Goal: Transaction & Acquisition: Book appointment/travel/reservation

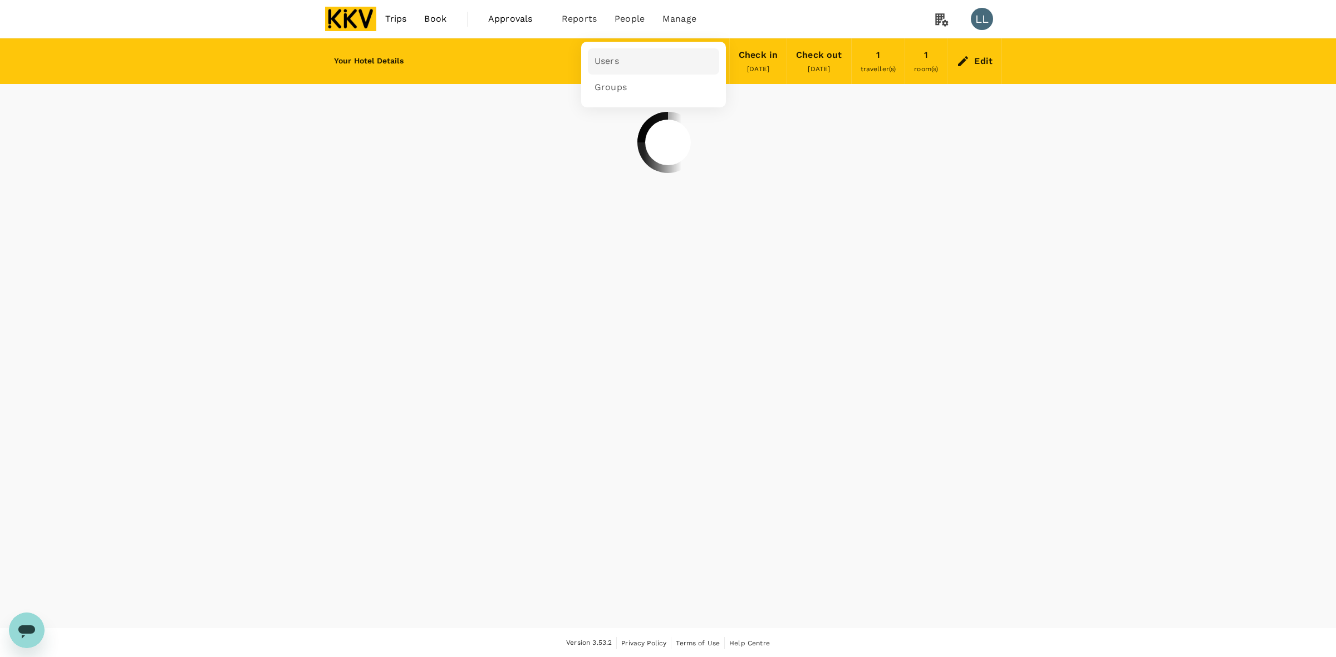
click at [614, 53] on link "Users" at bounding box center [653, 61] width 131 height 26
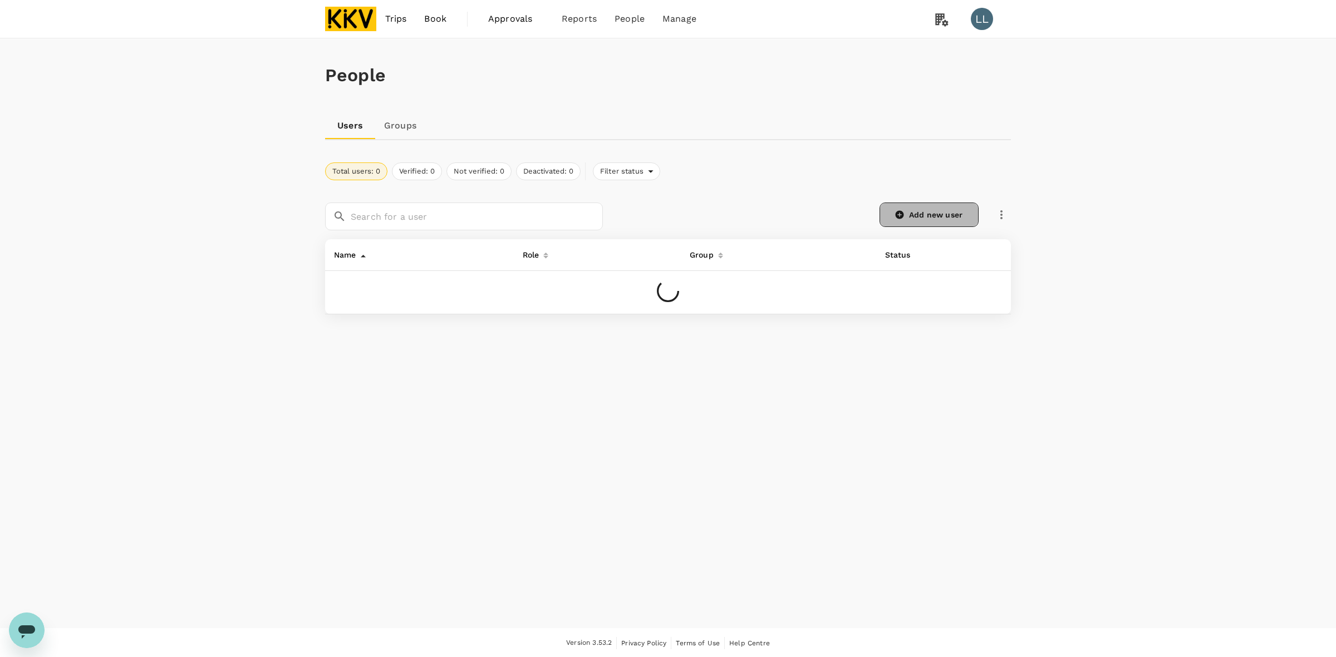
click at [937, 207] on link "Add new user" at bounding box center [928, 215] width 99 height 24
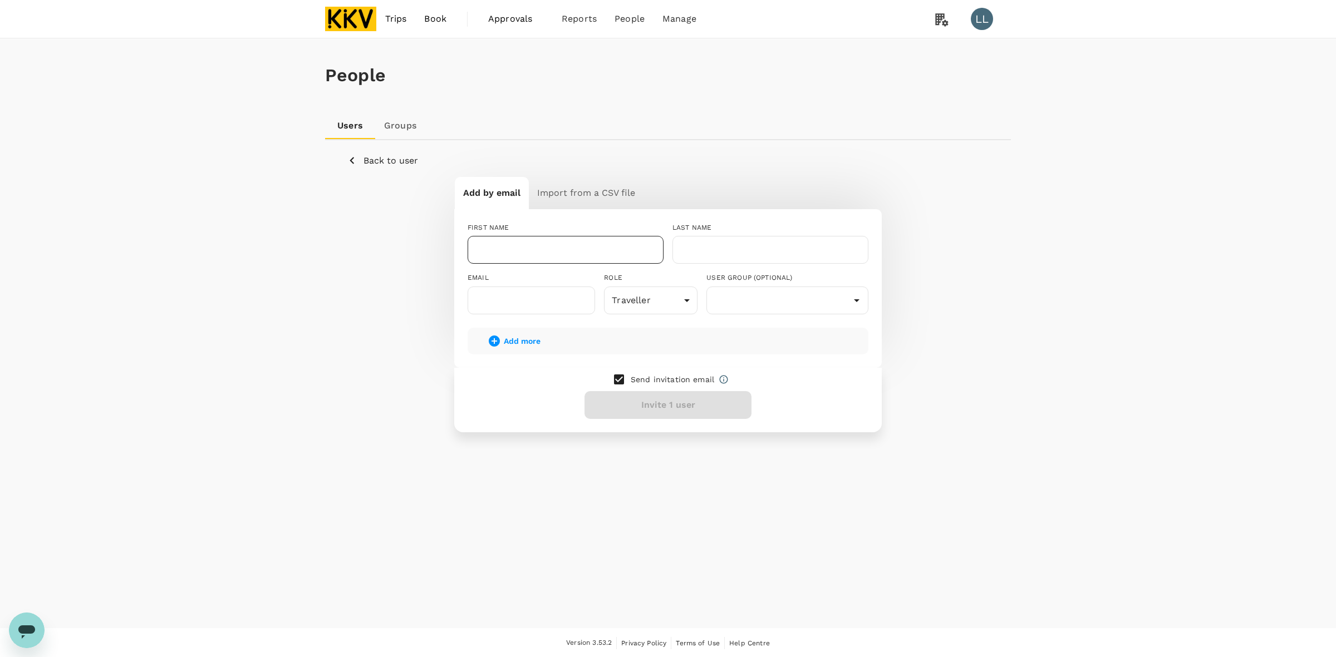
click at [504, 249] on input "text" at bounding box center [565, 250] width 196 height 28
type input "[PERSON_NAME]"
type input "WENYIN"
click at [508, 304] on input "text" at bounding box center [530, 301] width 127 height 28
click at [541, 298] on input "text" at bounding box center [530, 301] width 127 height 28
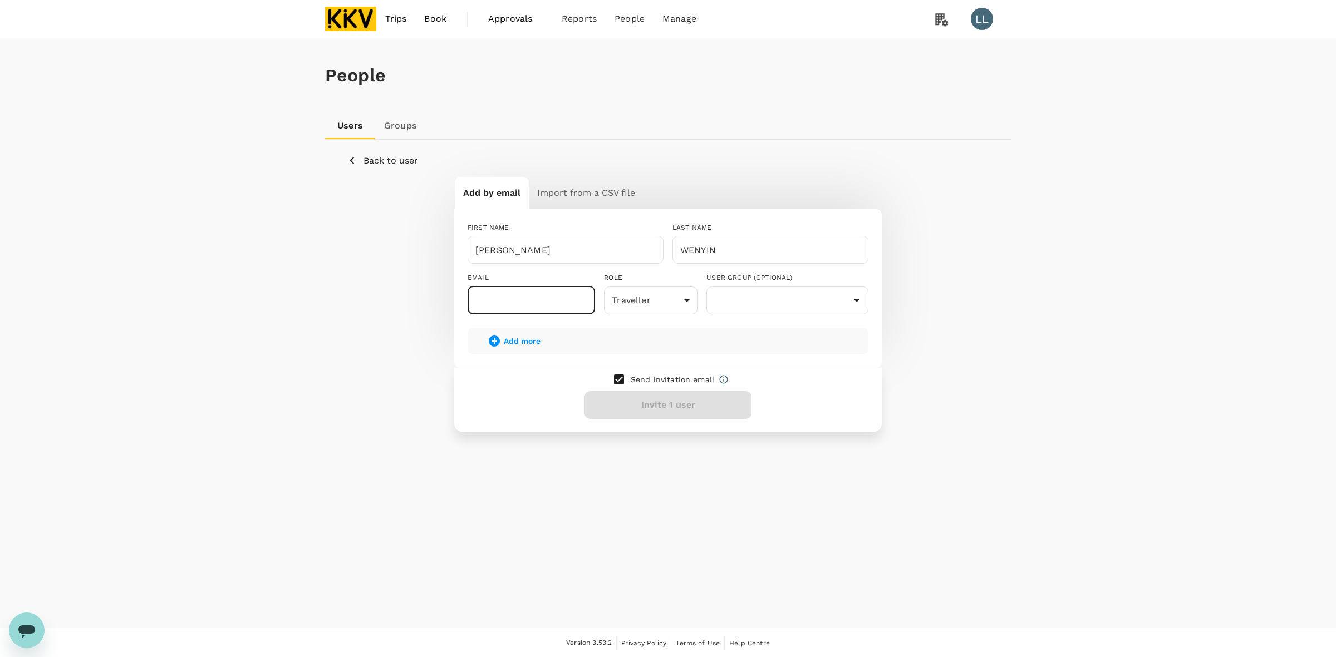
paste input "[EMAIL_ADDRESS][DOMAIN_NAME]"
type input "[EMAIL_ADDRESS][DOMAIN_NAME]"
click at [641, 298] on body "Trips Book Approvals 0 Reports People Manage LL People Users Groups Back to use…" at bounding box center [668, 329] width 1336 height 658
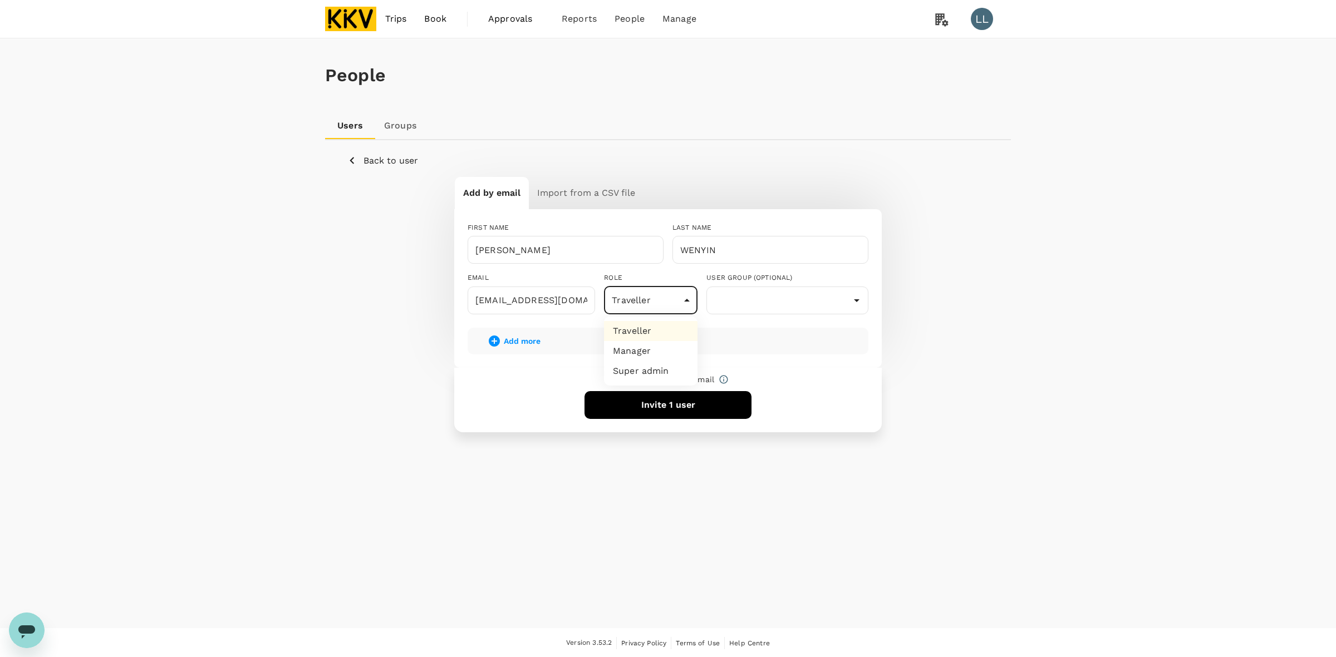
click at [641, 330] on li "Traveller" at bounding box center [650, 331] width 93 height 20
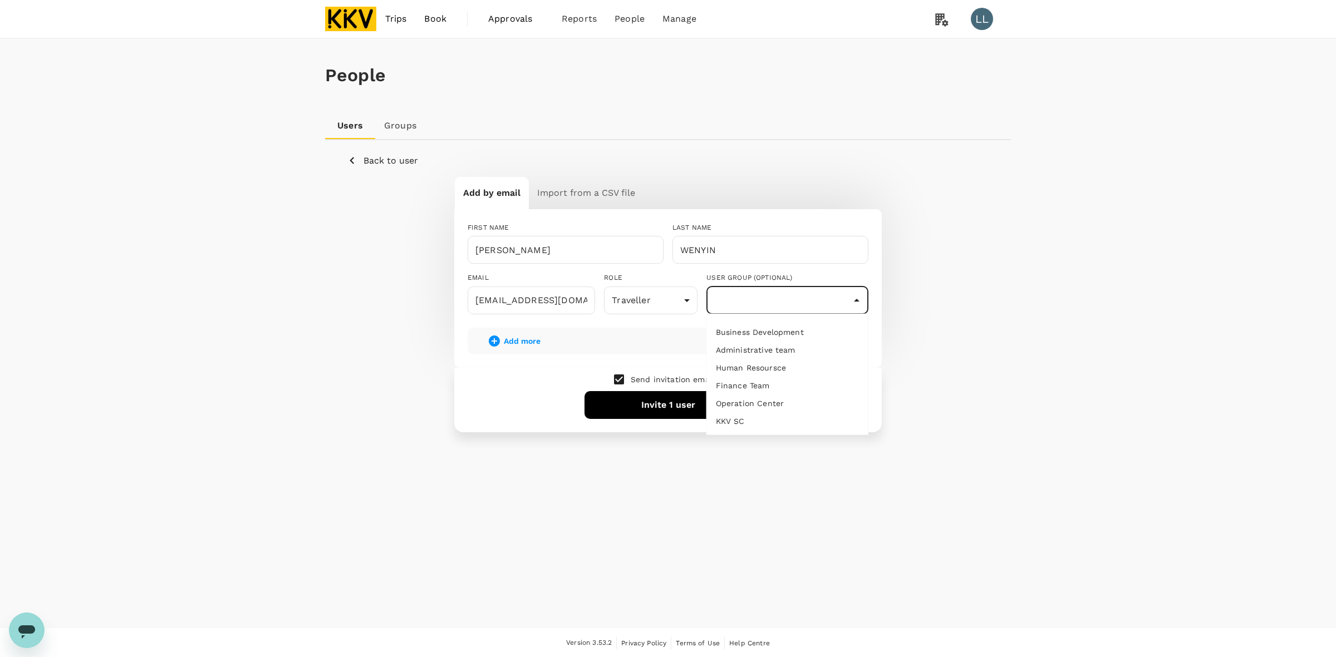
click at [757, 303] on input "text" at bounding box center [787, 300] width 156 height 21
click at [761, 398] on li "Operation Center" at bounding box center [787, 404] width 161 height 18
type input "Operation Center"
drag, startPoint x: 954, startPoint y: 376, endPoint x: 813, endPoint y: 375, distance: 141.4
click at [959, 375] on div "Add by email Import from a CSV file FIRST NAME [PERSON_NAME] ​ LAST NAME [PERSO…" at bounding box center [667, 303] width 641 height 255
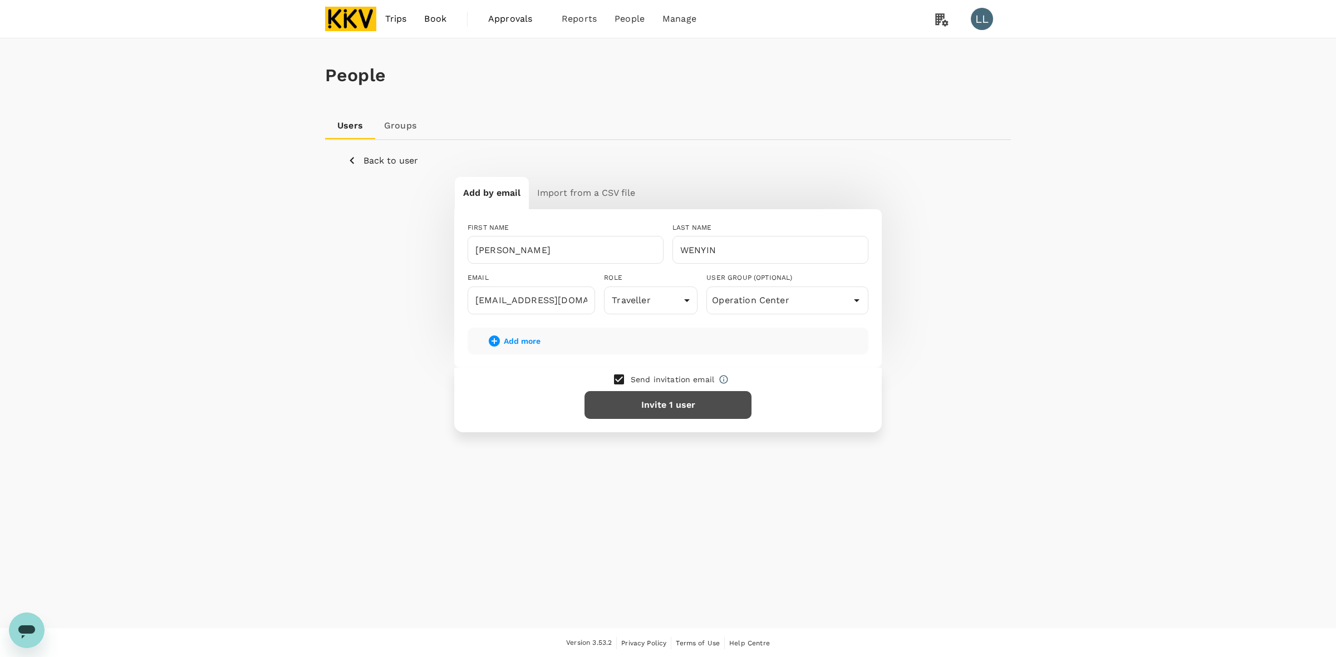
click at [662, 405] on button "Invite 1 user" at bounding box center [667, 405] width 167 height 28
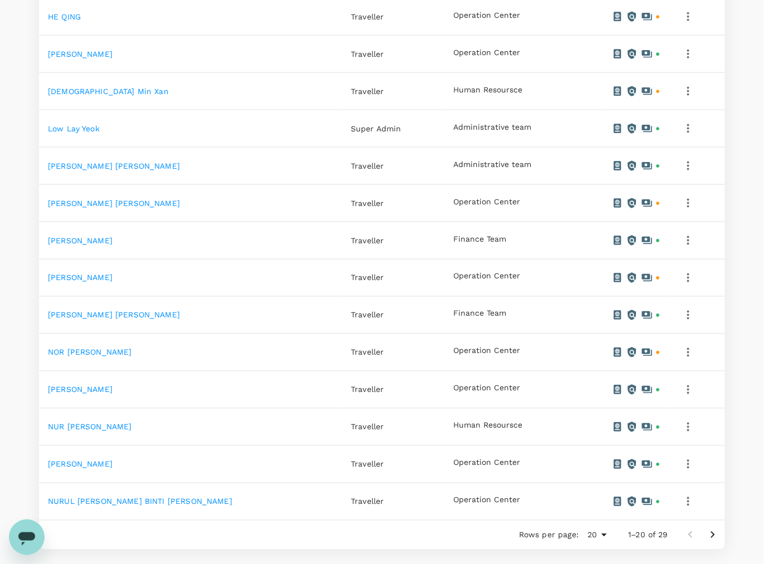
scroll to position [584, 0]
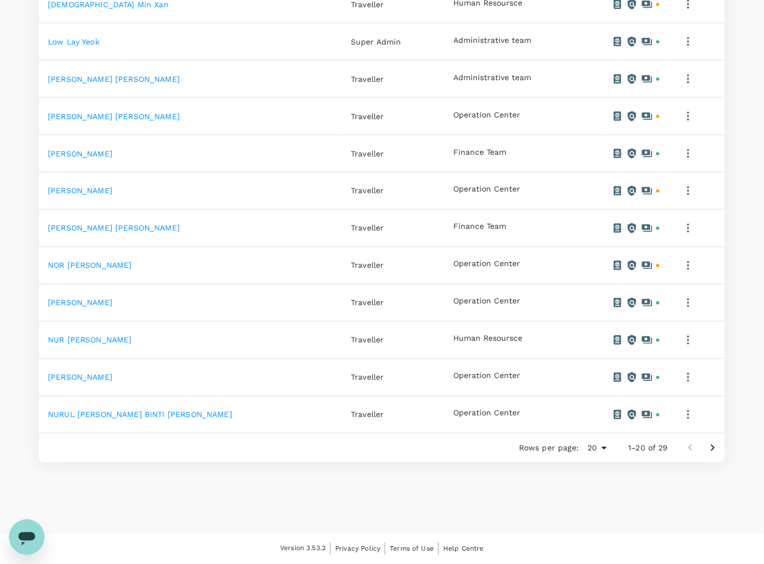
click at [711, 447] on icon "Go to next page" at bounding box center [712, 447] width 13 height 13
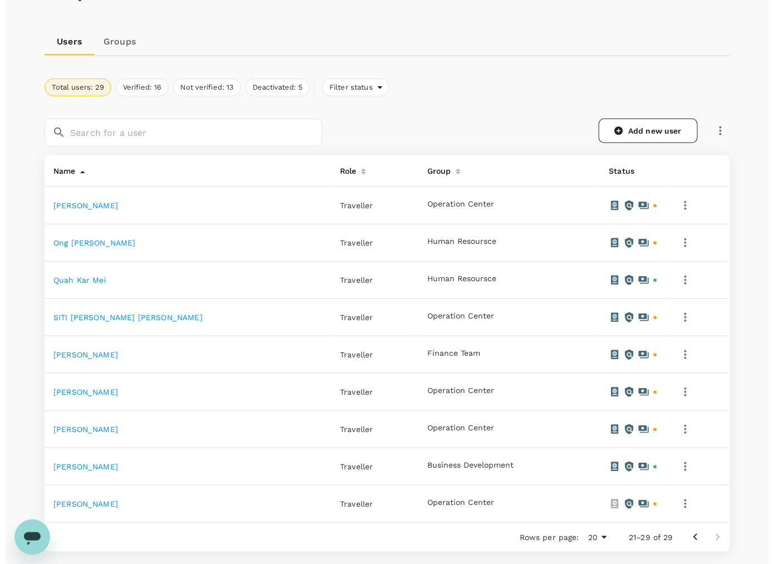
scroll to position [173, 0]
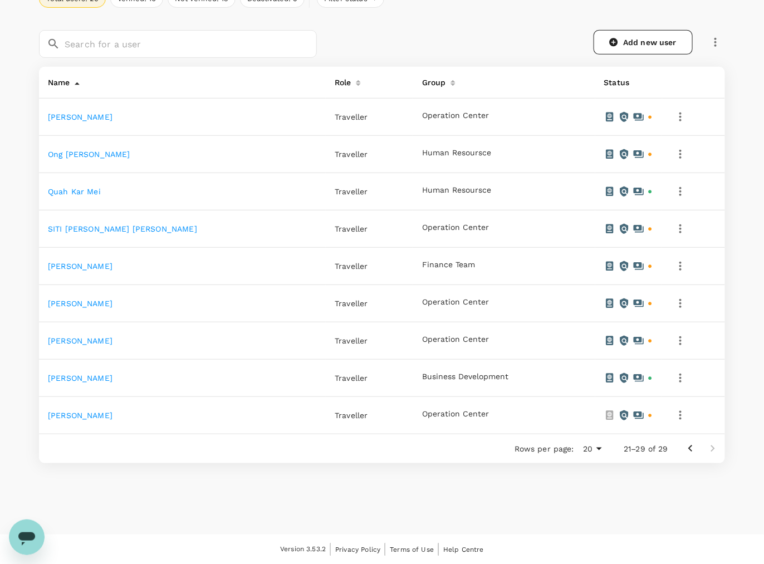
click at [679, 412] on icon "button" at bounding box center [679, 414] width 13 height 13
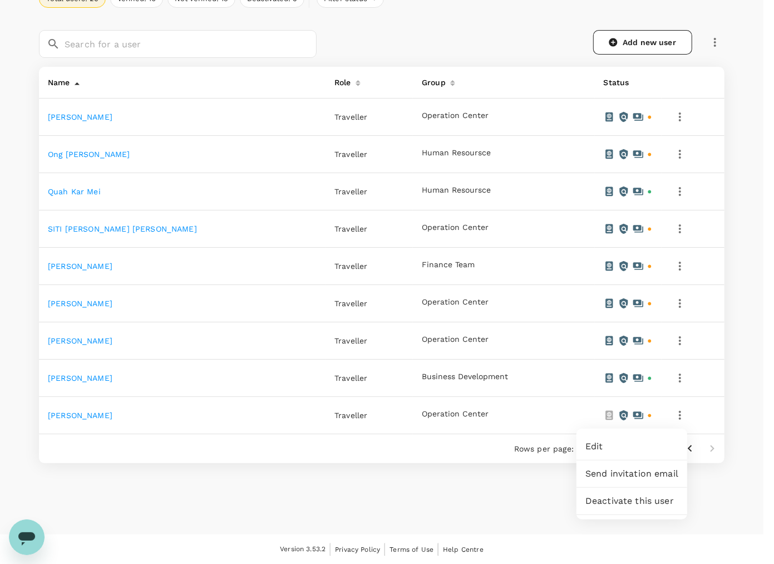
click at [625, 442] on span "Edit" at bounding box center [631, 446] width 93 height 13
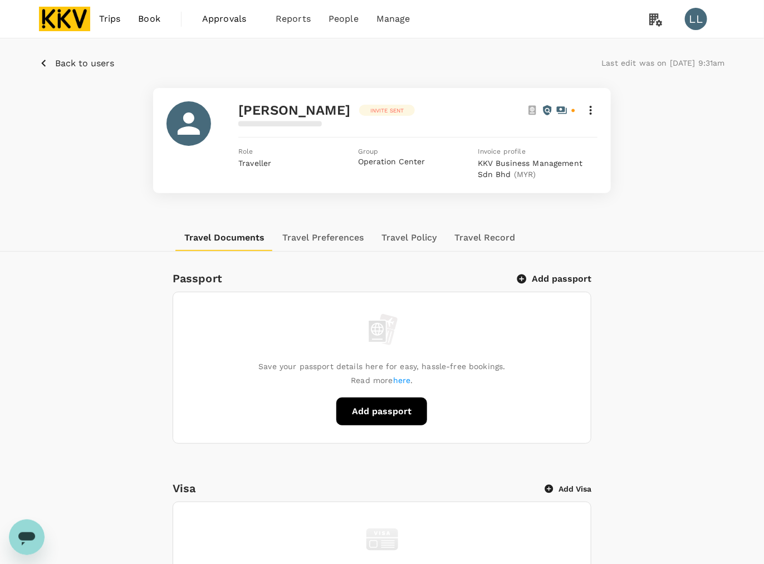
click at [555, 273] on button "Add passport" at bounding box center [554, 278] width 73 height 11
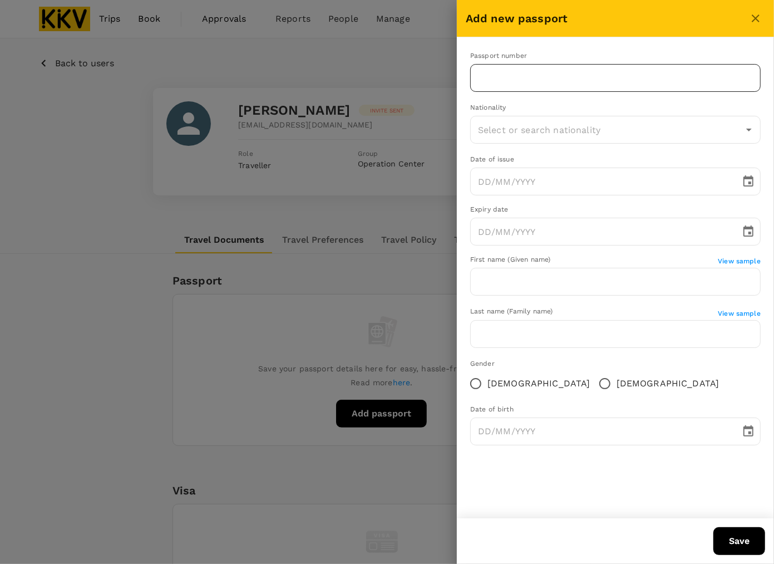
click at [515, 77] on input "text" at bounding box center [615, 78] width 290 height 28
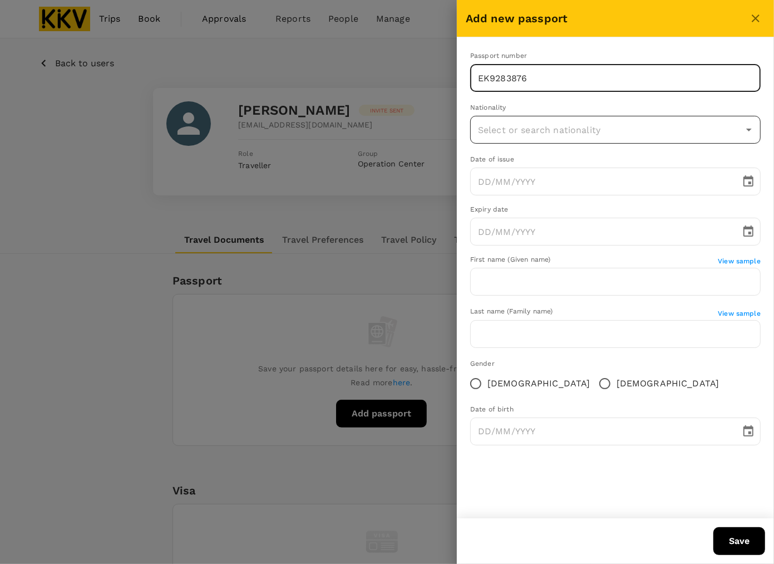
type input "EK9283876"
click at [533, 129] on input "text" at bounding box center [607, 129] width 264 height 21
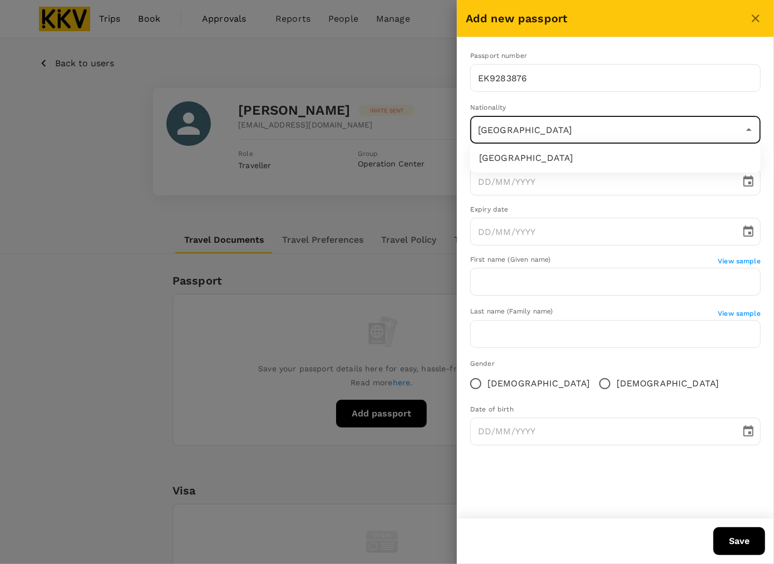
click at [525, 160] on li "China" at bounding box center [615, 158] width 290 height 20
type input "China"
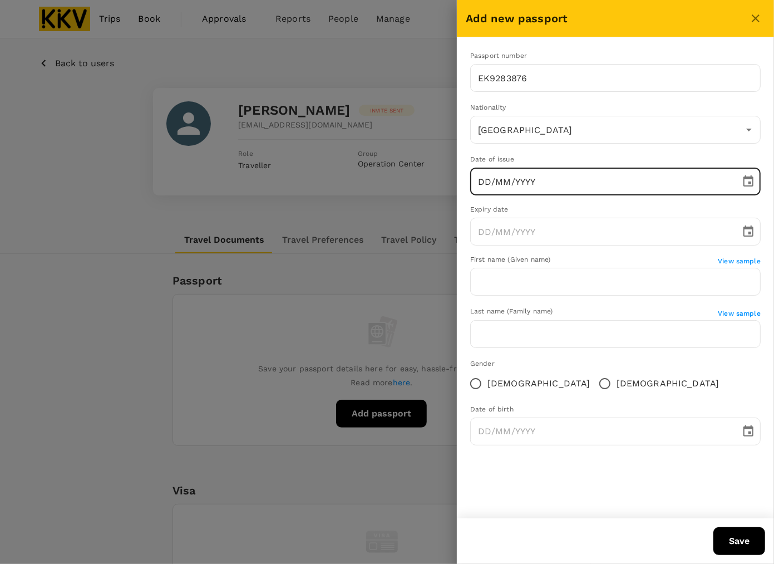
click at [501, 181] on input "DD/MM/YYYY" at bounding box center [601, 182] width 263 height 28
type input "25/07/0002"
type input "China"
type input "25/07/2023"
click at [514, 240] on input "DD/MM/YYYY" at bounding box center [601, 232] width 263 height 28
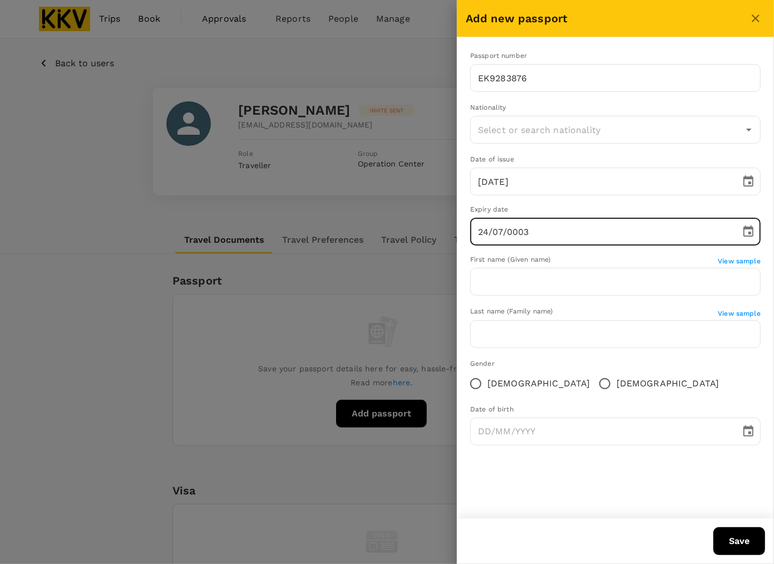
type input "24/07/0033"
type input "China"
click at [513, 234] on input "24/07/0033" at bounding box center [601, 232] width 263 height 28
type input "24/07/2033"
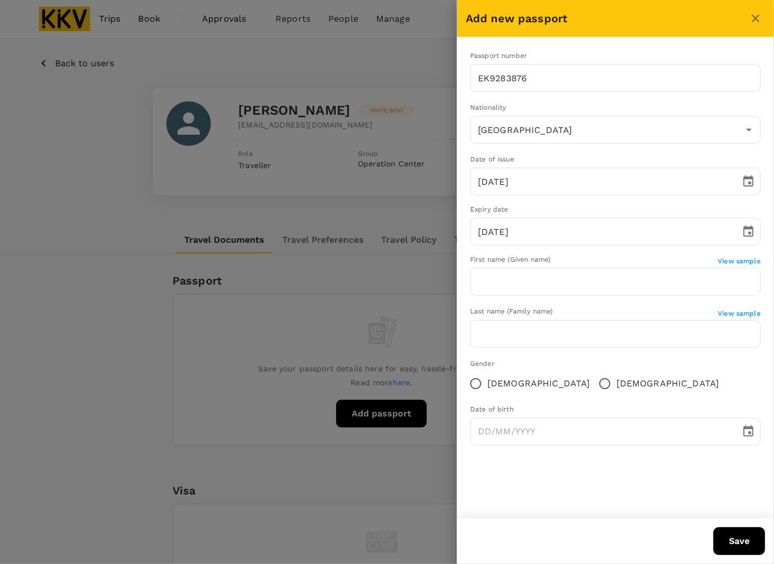
click at [553, 209] on div "Expiry date" at bounding box center [615, 209] width 290 height 11
click at [544, 284] on input "text" at bounding box center [615, 282] width 290 height 28
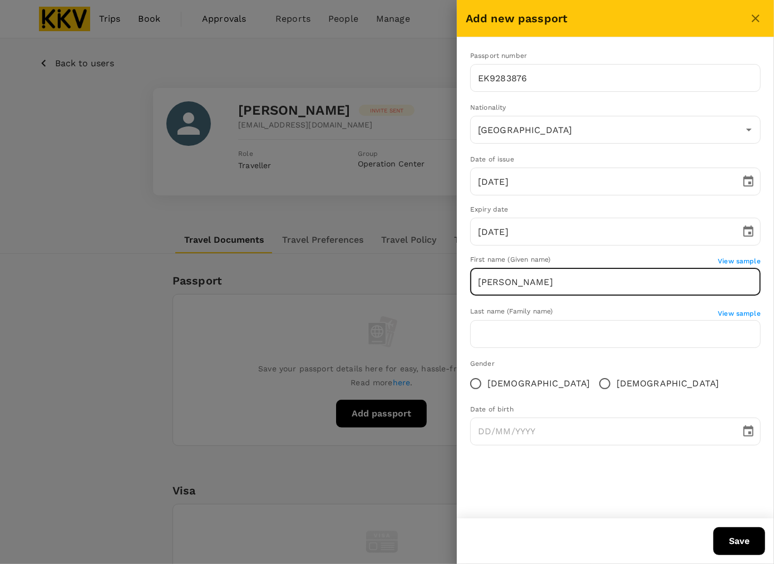
type input "[PERSON_NAME]"
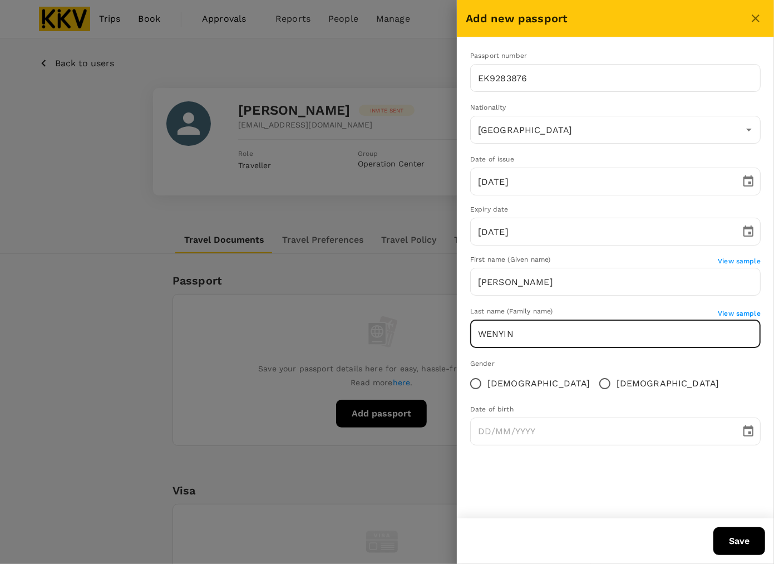
type input "WENYIN"
drag, startPoint x: 629, startPoint y: 373, endPoint x: 615, endPoint y: 376, distance: 14.1
click at [627, 376] on div "Gender Female Male" at bounding box center [615, 376] width 290 height 37
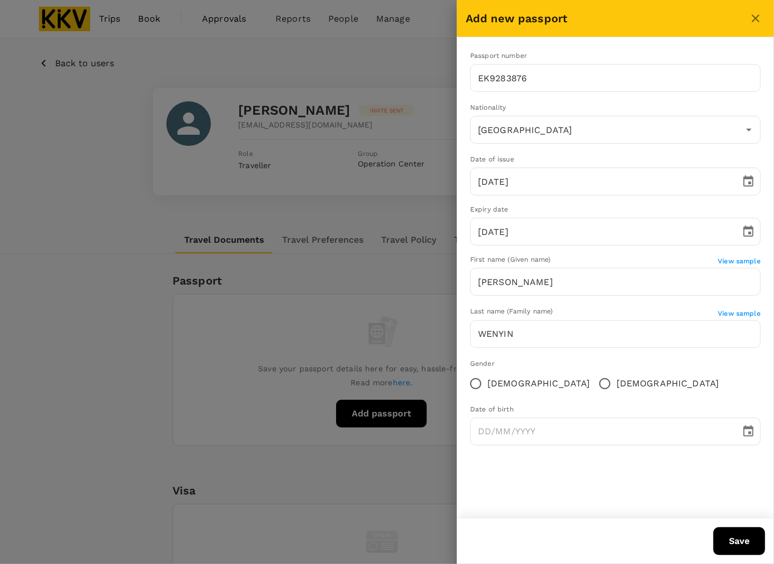
click at [505, 384] on span "Female" at bounding box center [538, 383] width 103 height 13
click at [487, 384] on input "Female" at bounding box center [475, 383] width 23 height 23
radio input "true"
click at [586, 436] on input "DD/MM/YYYY" at bounding box center [601, 431] width 263 height 28
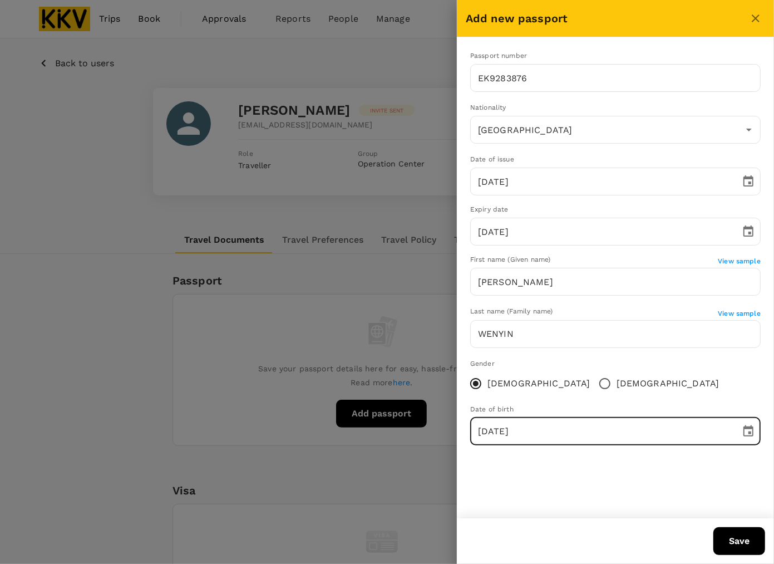
type input "13/03/1991"
click at [745, 543] on button "Save" at bounding box center [739, 541] width 52 height 28
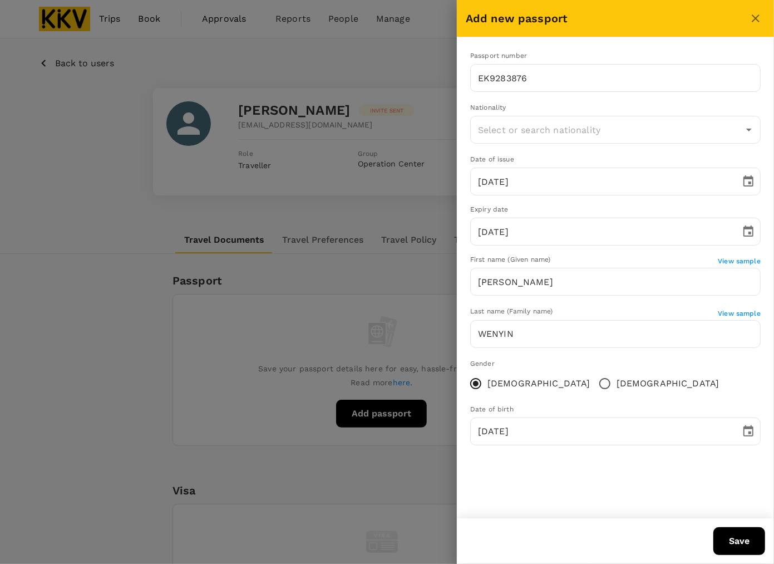
type input "China"
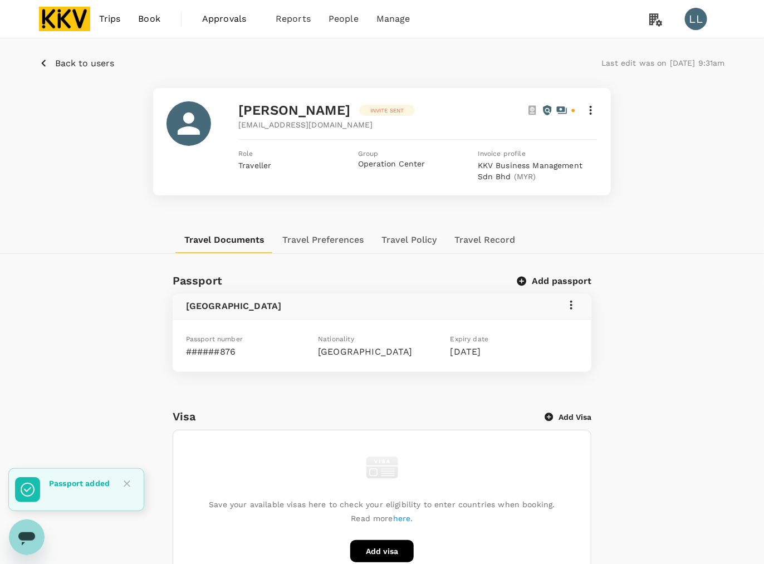
click at [110, 17] on span "Trips" at bounding box center [110, 18] width 22 height 13
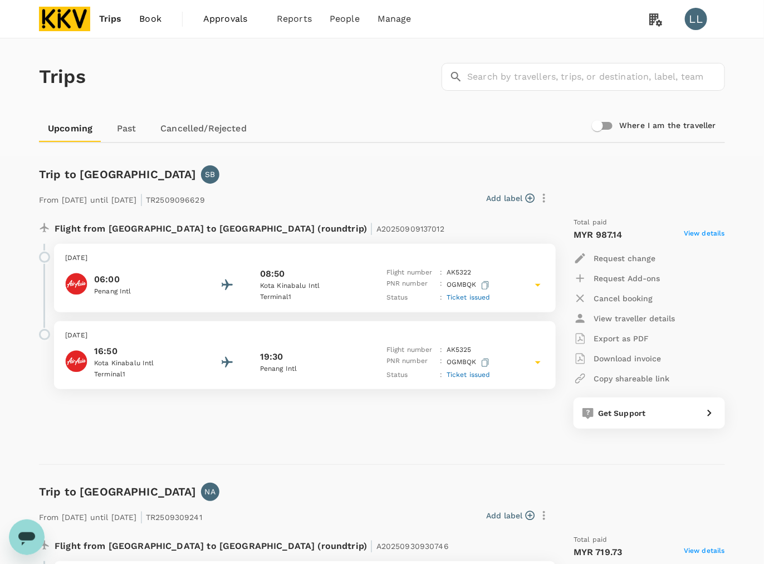
click at [109, 18] on span "Trips" at bounding box center [110, 18] width 23 height 13
click at [111, 16] on span "Trips" at bounding box center [110, 18] width 23 height 13
click at [58, 12] on img at bounding box center [64, 19] width 51 height 24
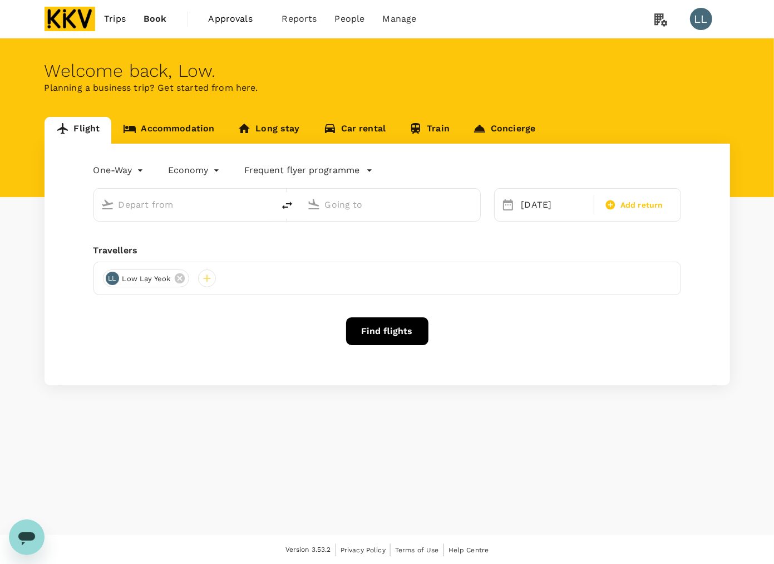
type input "Kota Kinabalu Intl (BKI)"
type input "Penang Intl (PEN)"
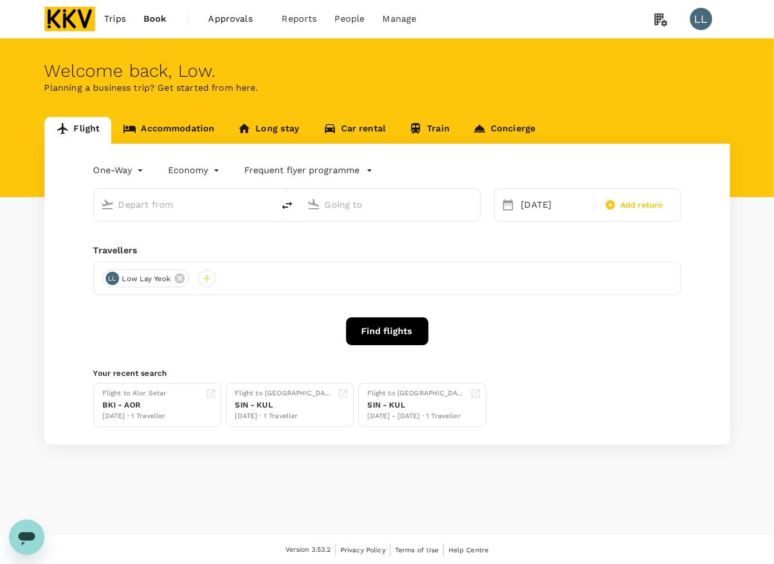
type input "Kota Kinabalu Intl (BKI)"
type input "Penang Intl (PEN)"
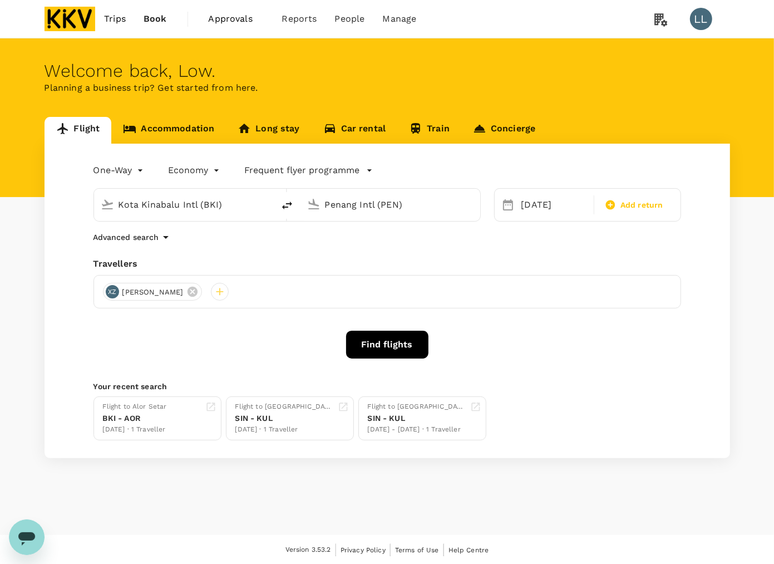
click at [284, 206] on icon "delete" at bounding box center [287, 205] width 10 height 8
type input "Penang Intl (PEN)"
type input "Kota Kinabalu Intl (BKI)"
click at [201, 201] on input "Penang Intl (PEN)" at bounding box center [185, 204] width 132 height 17
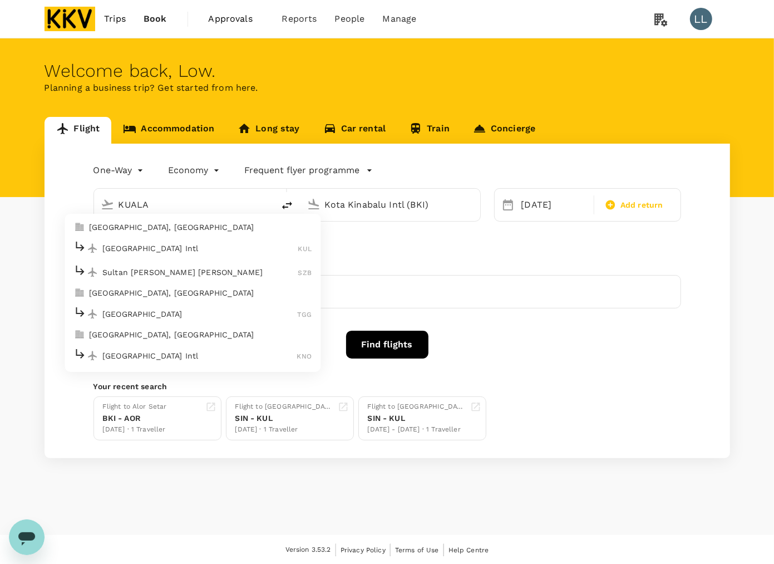
click at [173, 246] on p "Kuala Lumpur Intl" at bounding box center [200, 248] width 196 height 11
type input "Kuala Lumpur Intl (KUL)"
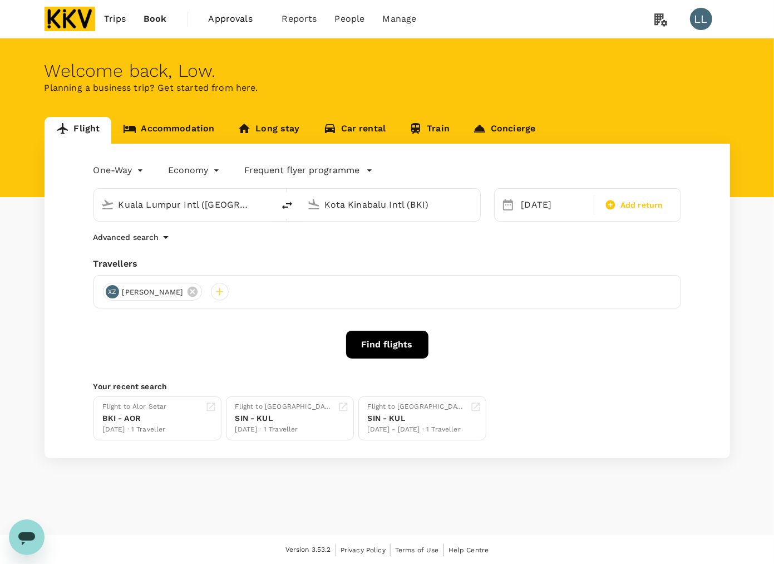
click at [353, 208] on input "Kota Kinabalu Intl (BKI)" at bounding box center [391, 204] width 132 height 17
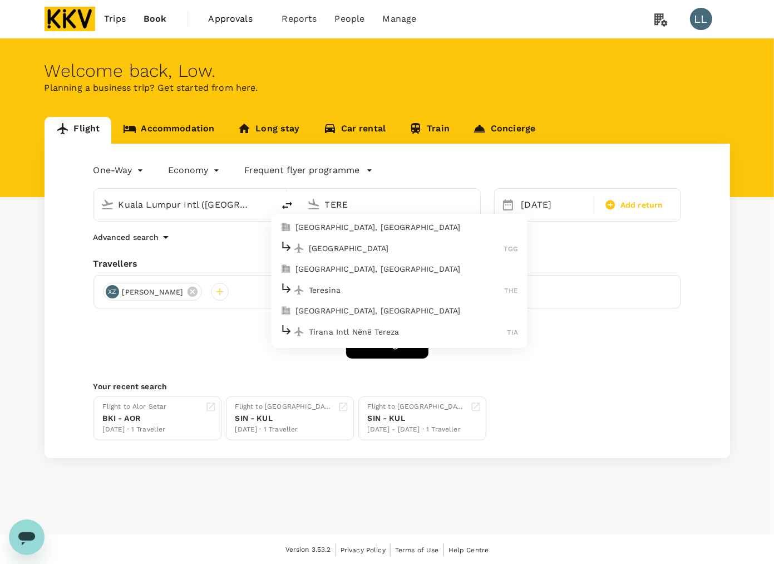
click at [335, 240] on div "Kuala Terengganu TGG" at bounding box center [399, 247] width 238 height 17
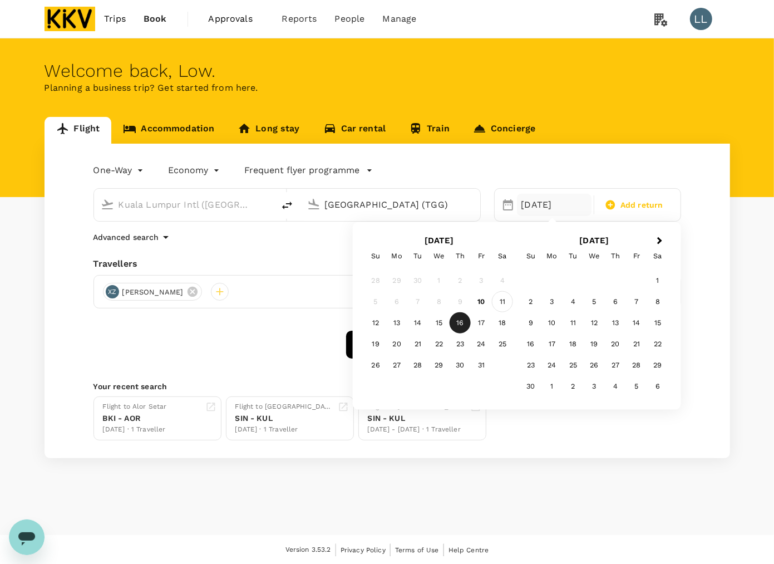
type input "Kuala Terengganu (TGG)"
click at [506, 302] on div "11" at bounding box center [502, 301] width 21 height 21
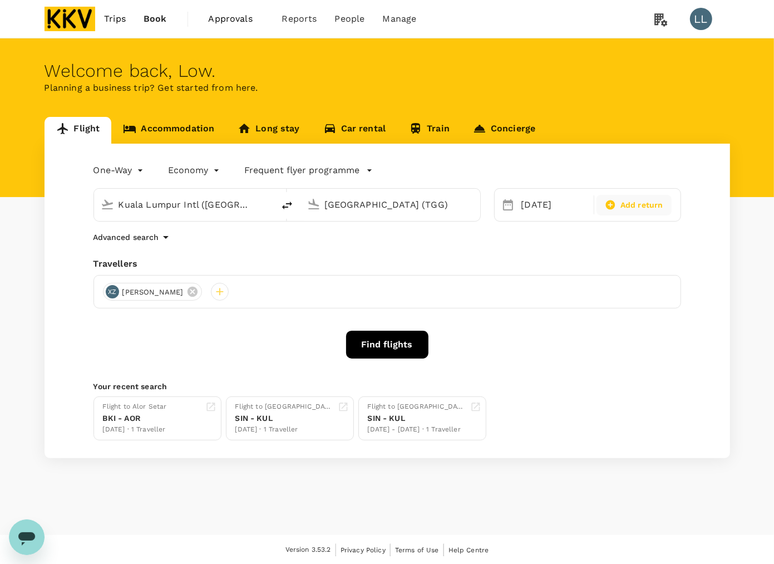
click at [636, 208] on span "Add return" at bounding box center [641, 205] width 43 height 12
type input "roundtrip"
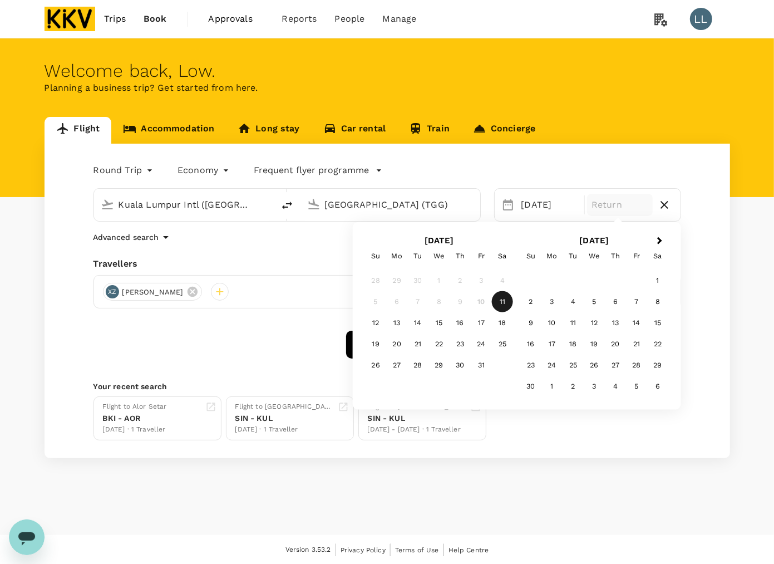
click at [503, 299] on div "11" at bounding box center [502, 301] width 21 height 21
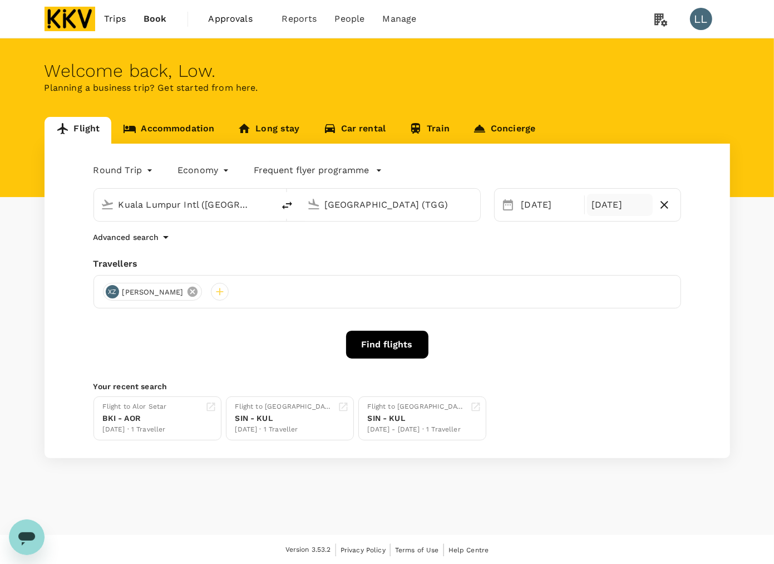
click at [188, 289] on icon at bounding box center [193, 292] width 10 height 10
click at [92, 281] on div "Round Trip roundtrip Economy economy Frequent flyer programme Kuala Lumpur Intl…" at bounding box center [388, 301] width 686 height 314
click at [104, 288] on div at bounding box center [112, 292] width 18 height 18
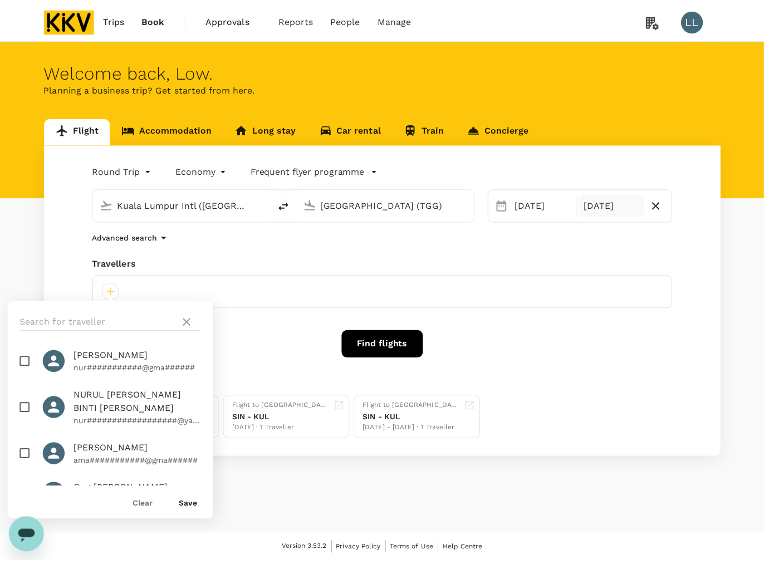
scroll to position [1172, 0]
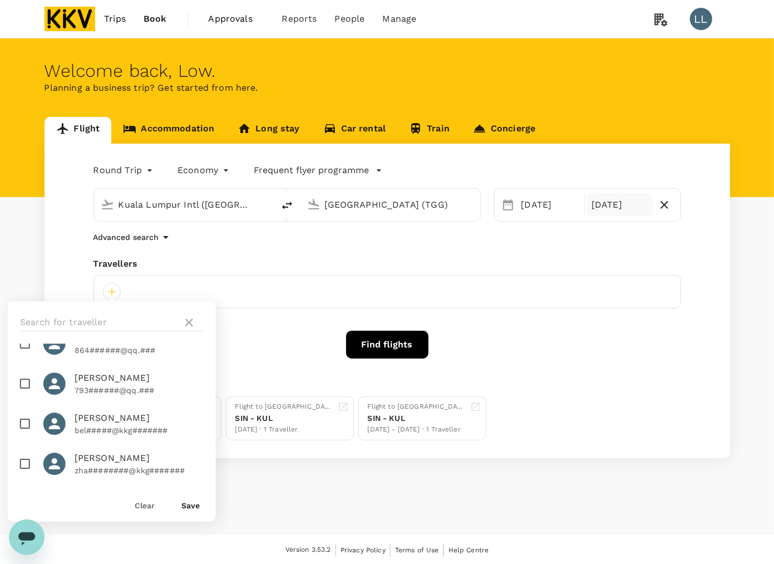
click at [31, 461] on input "checkbox" at bounding box center [24, 463] width 23 height 23
checkbox input "true"
click at [179, 501] on div "Save" at bounding box center [186, 500] width 27 height 22
click at [184, 502] on button "Save" at bounding box center [190, 505] width 18 height 9
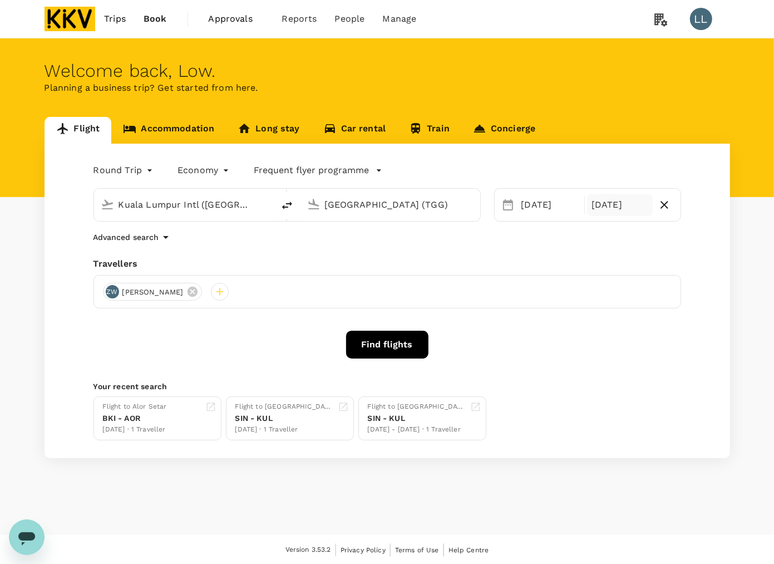
click at [373, 351] on button "Find flights" at bounding box center [387, 345] width 82 height 28
click at [234, 555] on body "Trips Book Approvals 0 Reports People Manage LL Welcome back , Low . Planning a…" at bounding box center [387, 282] width 774 height 565
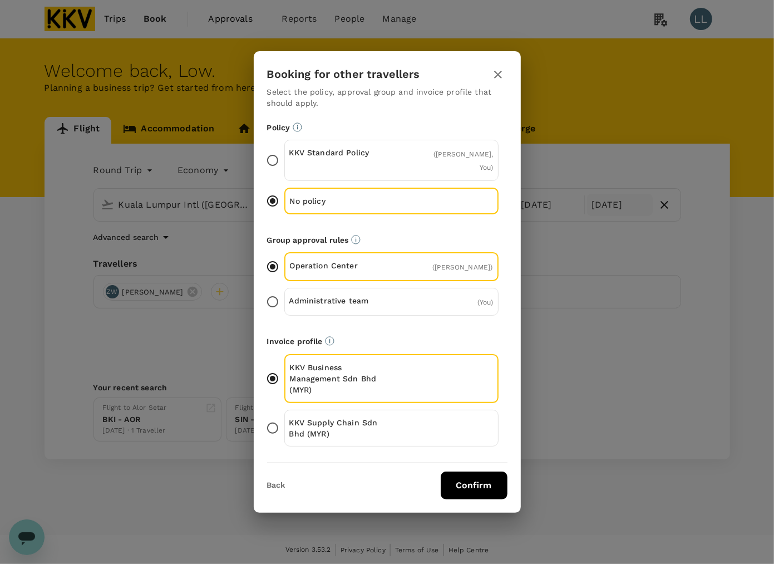
click at [392, 421] on div "KKV Supply Chain Sdn Bhd (MYR)" at bounding box center [391, 428] width 214 height 37
click at [284, 421] on input "KKV Supply Chain Sdn Bhd (MYR)" at bounding box center [272, 427] width 23 height 23
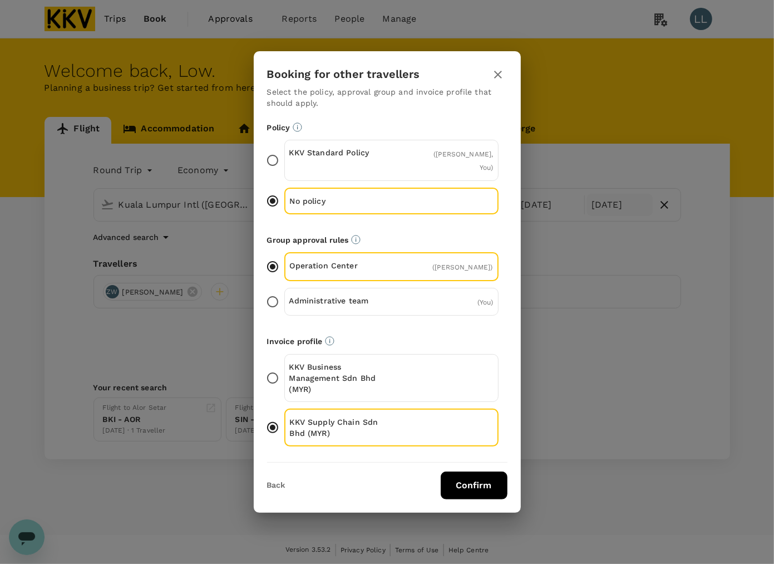
click at [470, 473] on button "Confirm" at bounding box center [474, 485] width 67 height 28
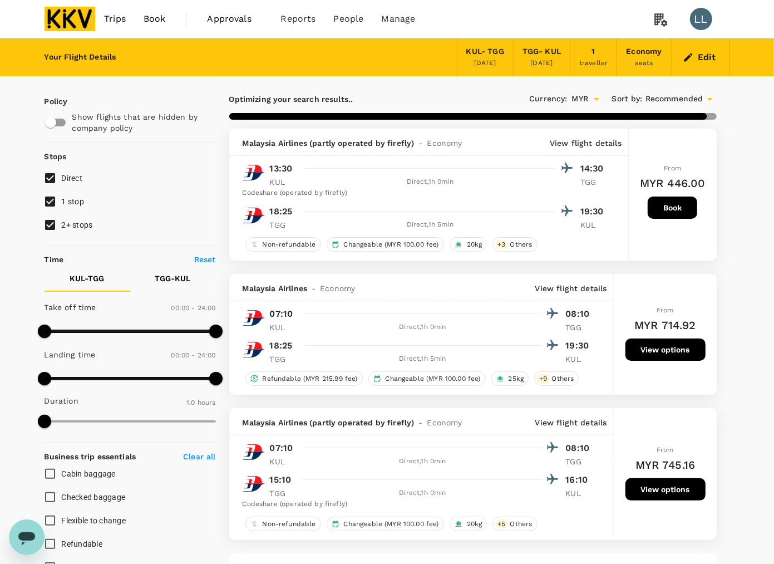
checkbox input "false"
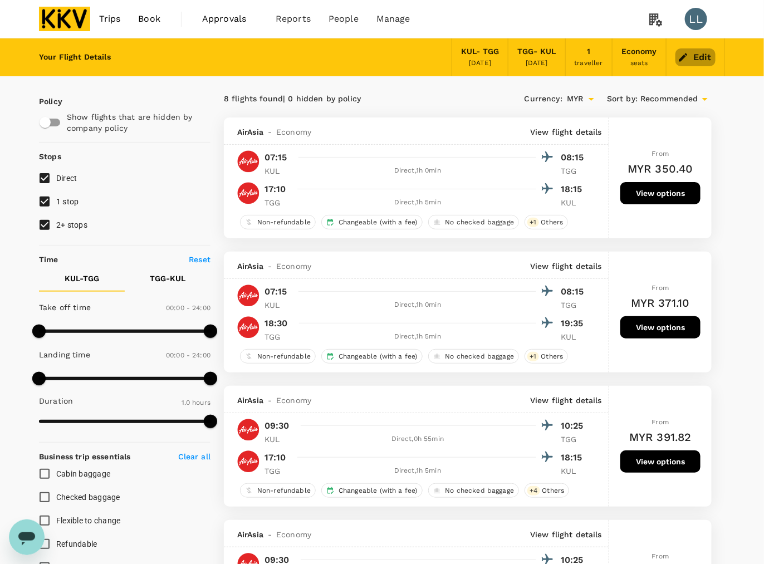
click at [701, 57] on button "Edit" at bounding box center [695, 57] width 40 height 18
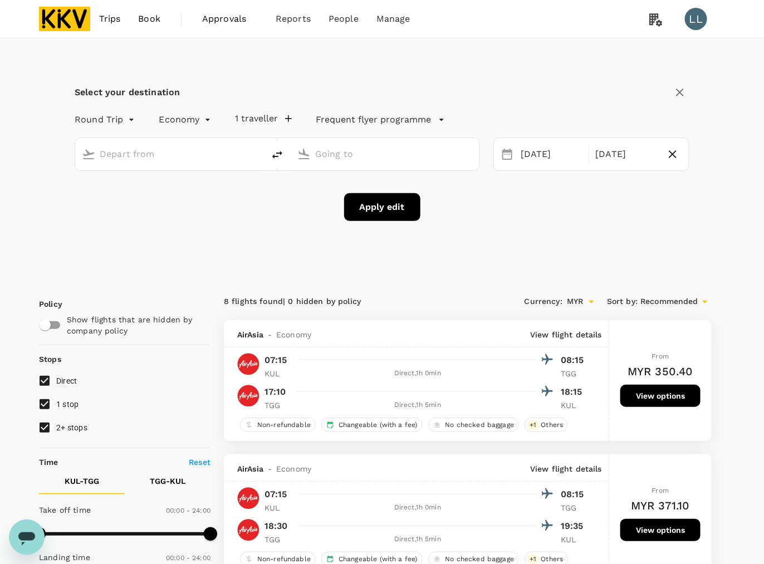
type input "Kuala Lumpur Intl (KUL)"
click at [363, 142] on div "Kuala Terengganu (TGG)" at bounding box center [392, 152] width 162 height 22
click at [366, 154] on input "Kuala Terengganu (TGG)" at bounding box center [385, 153] width 141 height 17
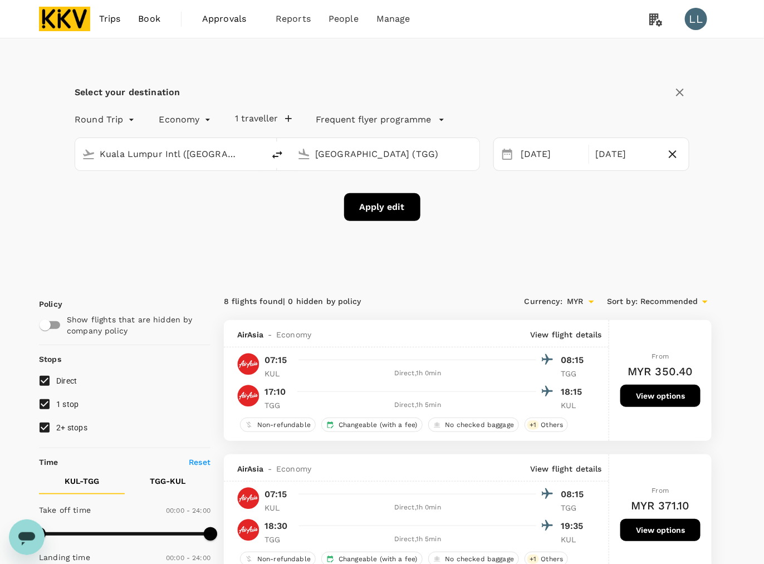
click at [366, 154] on input "Kuala Terengganu (TGG)" at bounding box center [385, 153] width 141 height 17
drag, startPoint x: 378, startPoint y: 210, endPoint x: 577, endPoint y: 159, distance: 205.3
click at [660, 173] on div "Round Trip roundtrip Economy economy 1 traveller Frequent flyer programme Kuala…" at bounding box center [382, 163] width 614 height 115
click at [354, 157] on input "Kuala Terengganu (TGG)" at bounding box center [385, 153] width 141 height 17
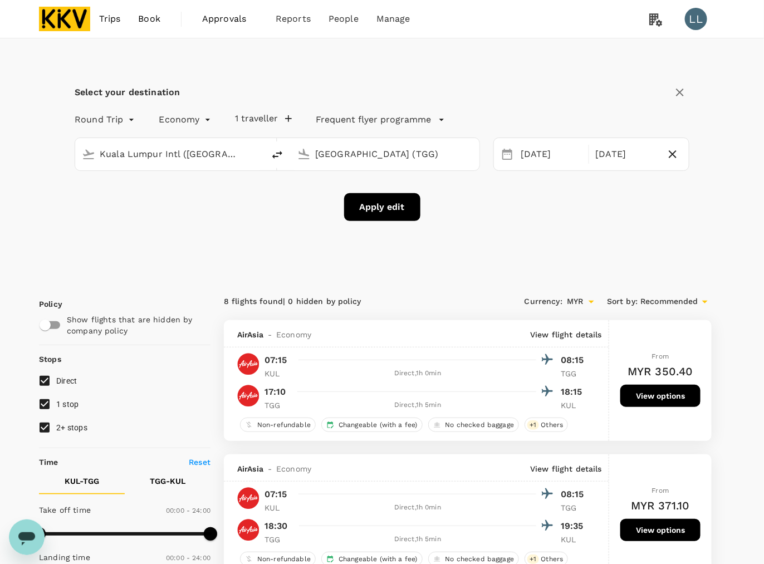
click at [354, 157] on input "Kuala Terengganu (TGG)" at bounding box center [385, 153] width 141 height 17
drag, startPoint x: 388, startPoint y: 161, endPoint x: 279, endPoint y: 157, distance: 109.7
click at [279, 159] on div "Kuala Lumpur Intl (KUL) sultan mahmu Palembang, Indonesia Sultan Mahmud Badarud…" at bounding box center [277, 153] width 405 height 33
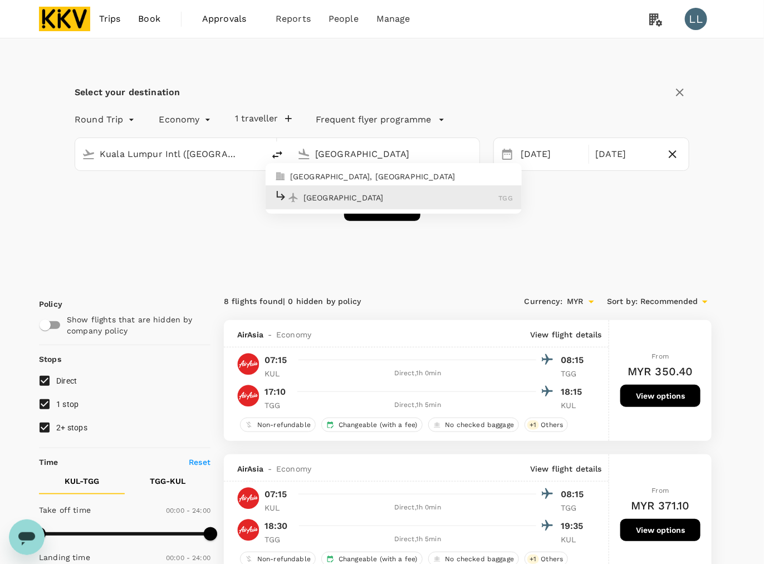
click at [360, 196] on p "Kuala Terengganu" at bounding box center [400, 197] width 195 height 11
type input "Kuala Terengganu (TGG)"
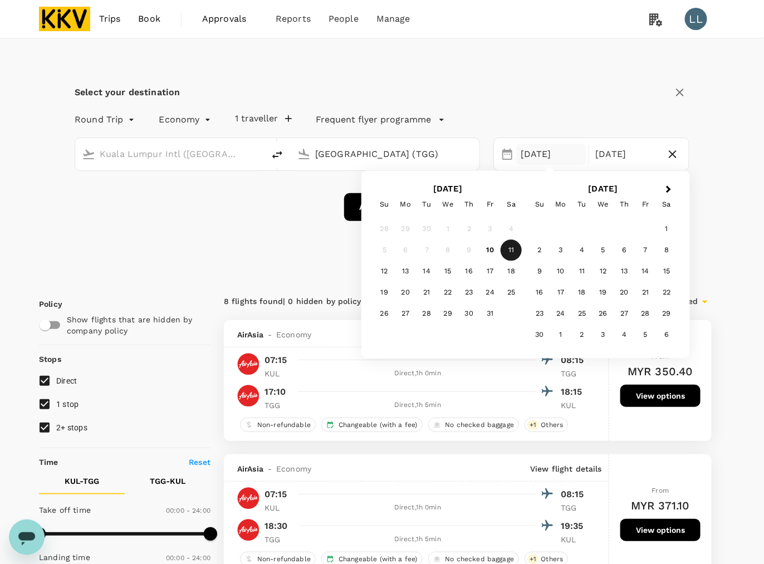
click at [508, 252] on div "11" at bounding box center [510, 250] width 21 height 21
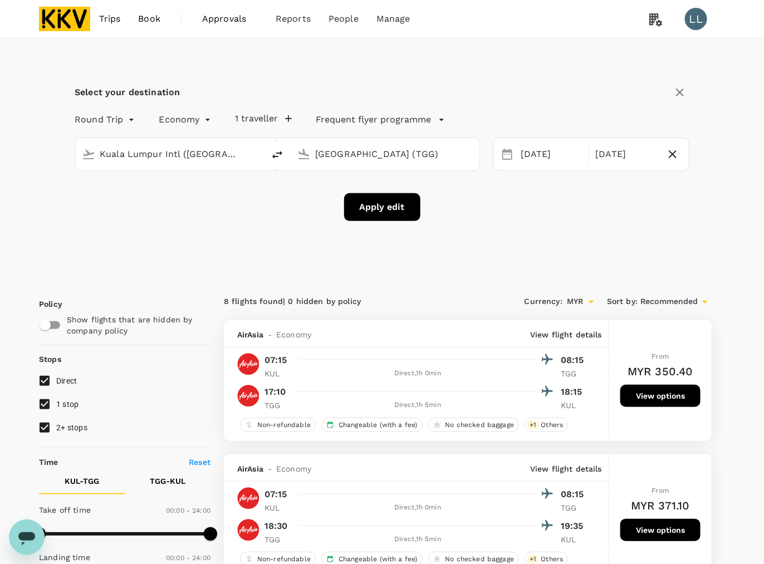
drag, startPoint x: 299, startPoint y: 252, endPoint x: 363, endPoint y: 213, distance: 74.6
click at [298, 250] on div "Select your destination Round Trip roundtrip Economy economy 1 traveller Freque…" at bounding box center [382, 158] width 686 height 240
click at [378, 206] on button "Apply edit" at bounding box center [382, 207] width 76 height 28
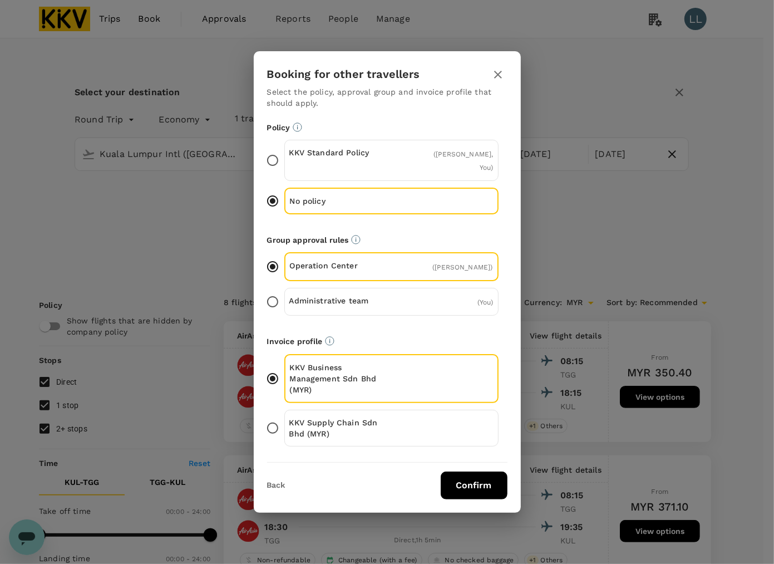
click at [365, 369] on p "KKV Business Management Sdn Bhd (MYR)" at bounding box center [341, 378] width 102 height 33
click at [284, 369] on input "KKV Business Management Sdn Bhd (MYR)" at bounding box center [272, 378] width 23 height 23
click at [370, 410] on div "KKV Supply Chain Sdn Bhd (MYR)" at bounding box center [391, 428] width 214 height 37
click at [284, 416] on input "KKV Supply Chain Sdn Bhd (MYR)" at bounding box center [272, 427] width 23 height 23
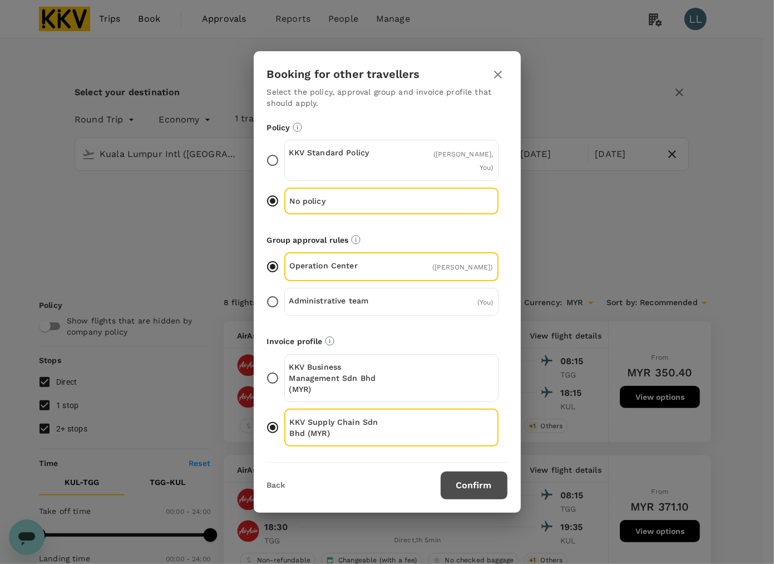
click at [481, 485] on button "Confirm" at bounding box center [474, 485] width 67 height 28
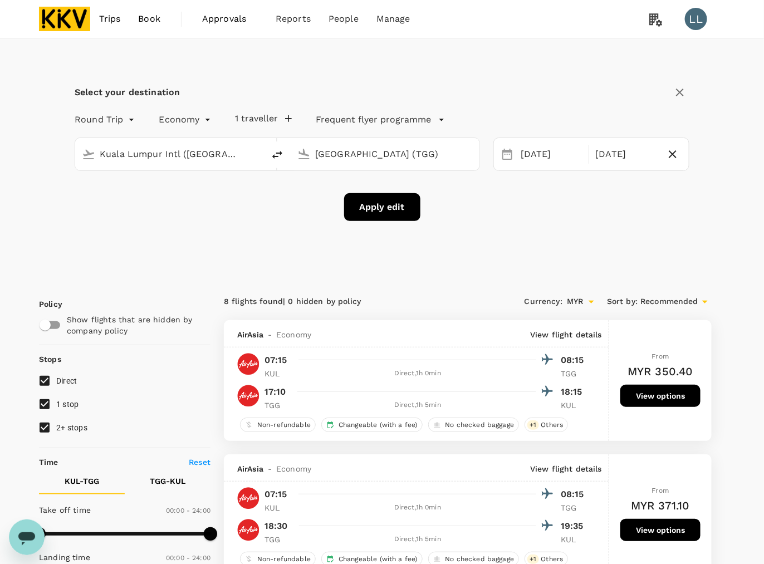
checkbox input "false"
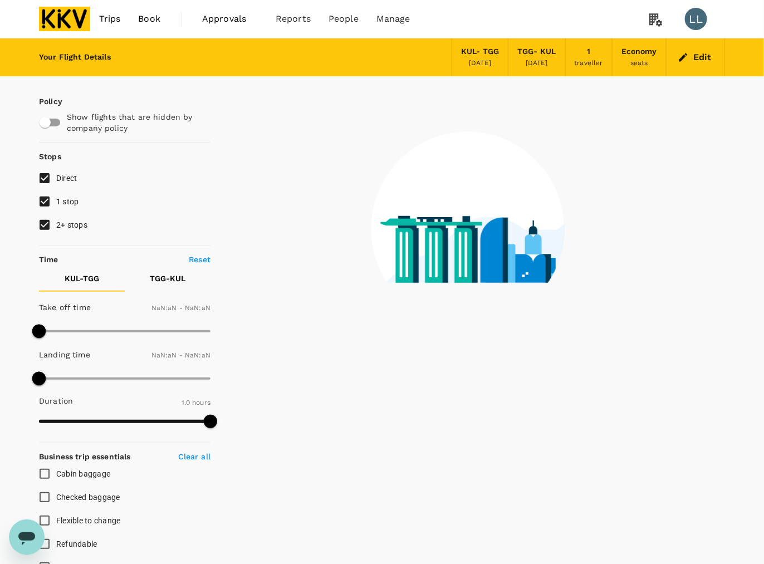
type input "1440"
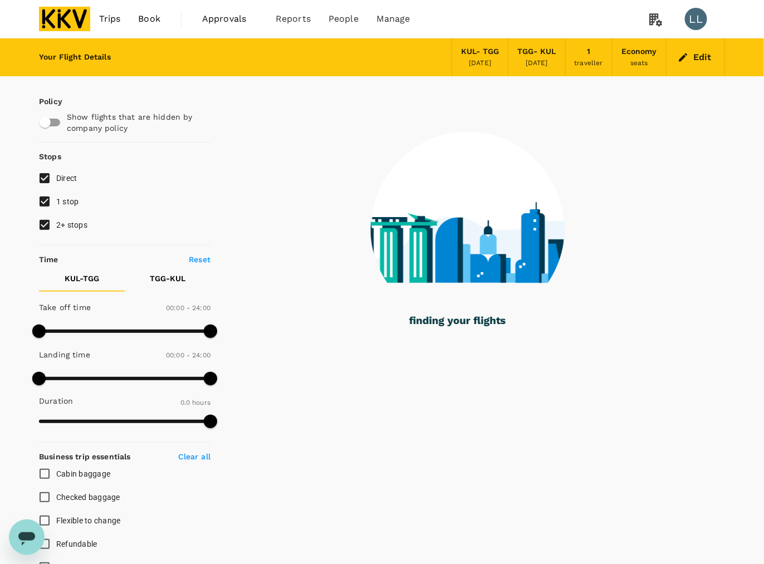
checkbox input "true"
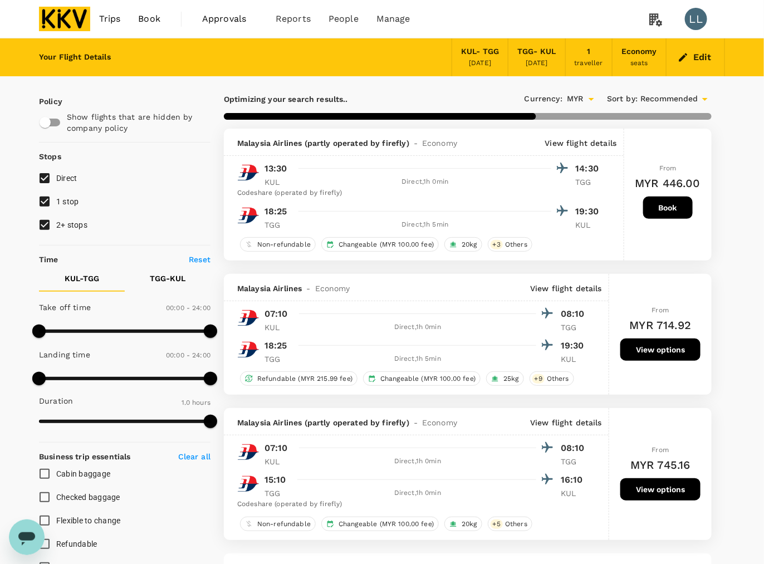
checkbox input "false"
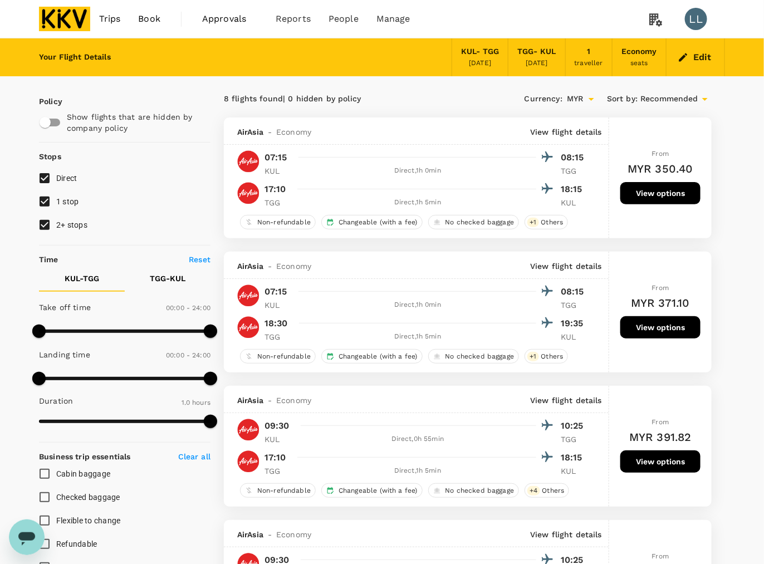
click at [57, 223] on span "2+ stops" at bounding box center [71, 224] width 31 height 9
click at [56, 223] on input "2+ stops" at bounding box center [44, 224] width 23 height 23
checkbox input "false"
click at [65, 198] on span "1 stop" at bounding box center [67, 201] width 23 height 9
click at [56, 198] on input "1 stop" at bounding box center [44, 201] width 23 height 23
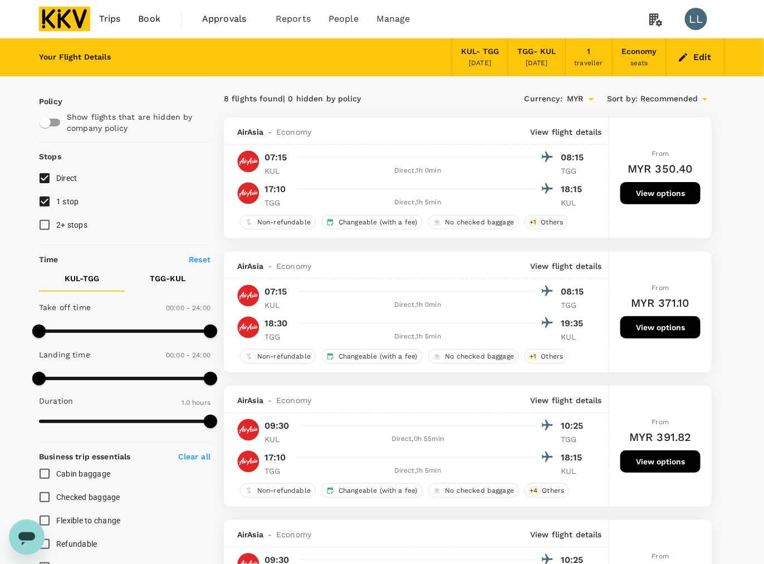
checkbox input "false"
click at [145, 513] on label "Flexible to change" at bounding box center [117, 520] width 169 height 23
click at [56, 513] on input "Flexible to change" at bounding box center [44, 520] width 23 height 23
checkbox input "true"
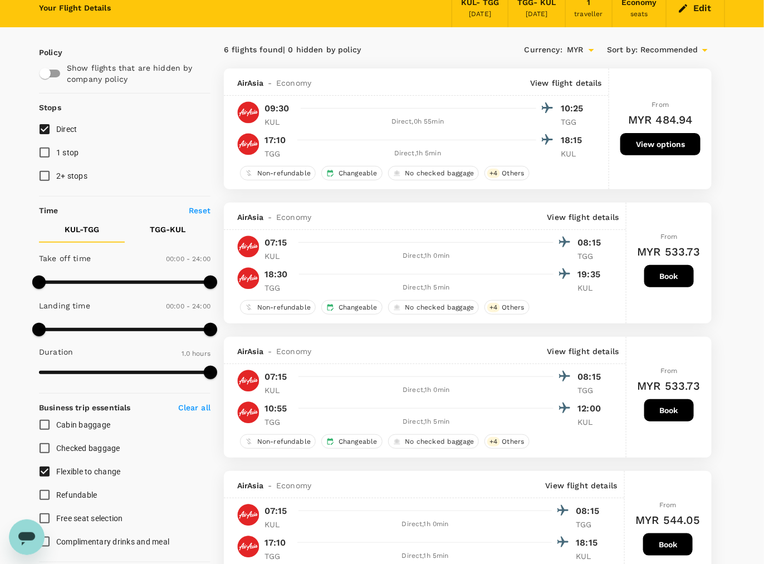
scroll to position [25, 0]
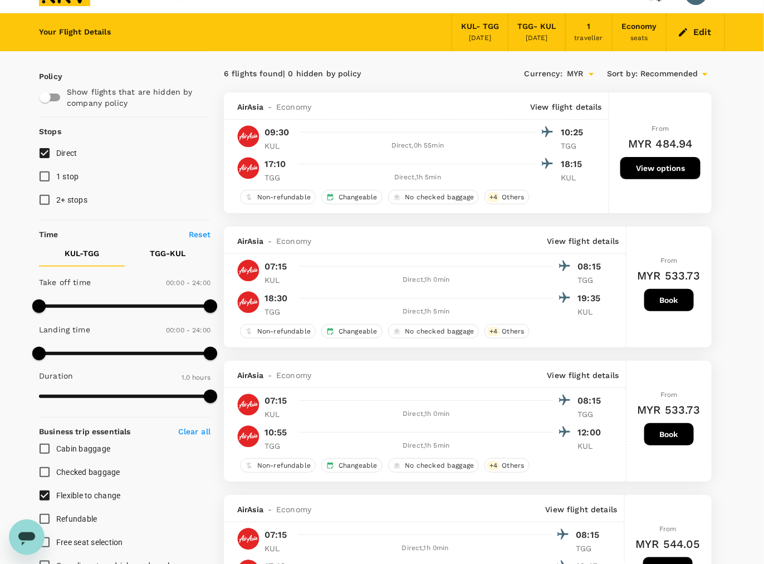
click at [647, 165] on button "View options" at bounding box center [660, 168] width 80 height 22
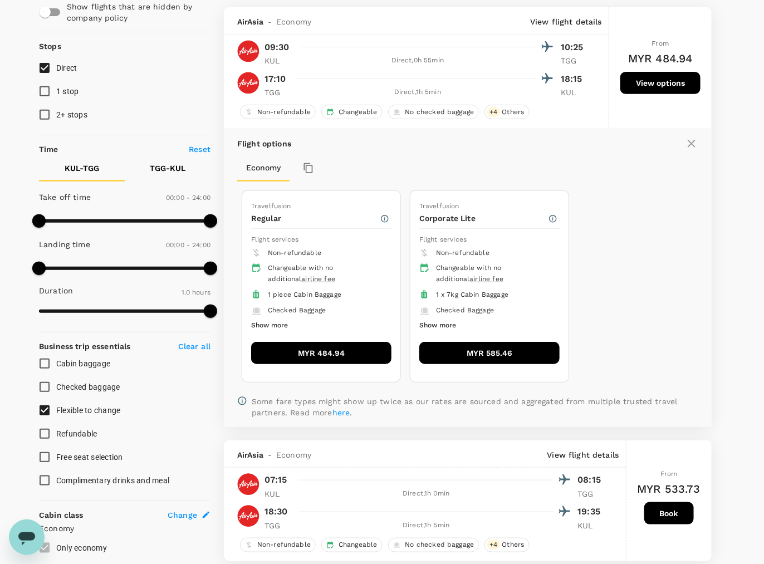
scroll to position [117, 0]
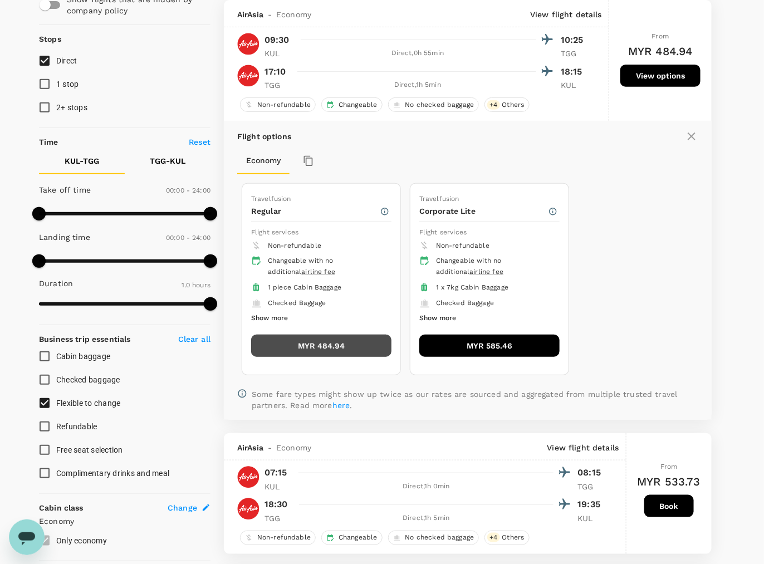
click at [312, 343] on button "MYR 484.94" at bounding box center [321, 345] width 140 height 22
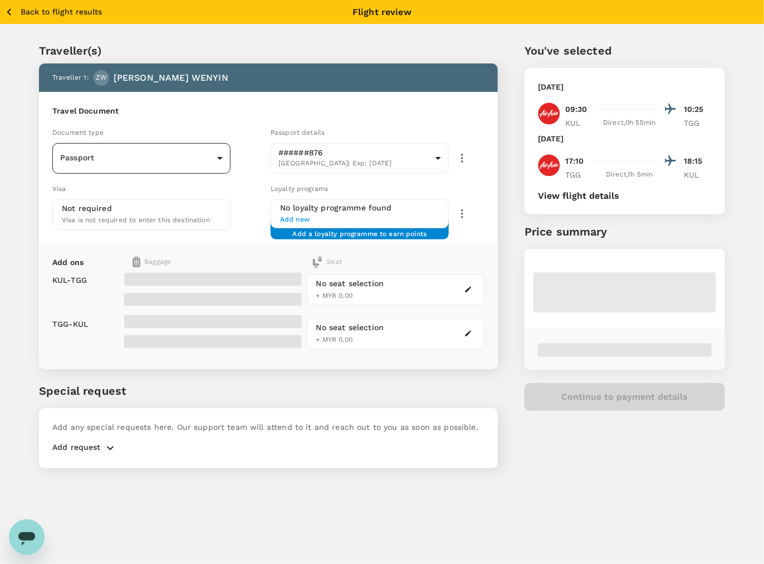
click at [154, 154] on body "Back to flight results Flight review Traveller(s) Traveller 1 : ZW ZHANG WENYIN…" at bounding box center [382, 297] width 764 height 594
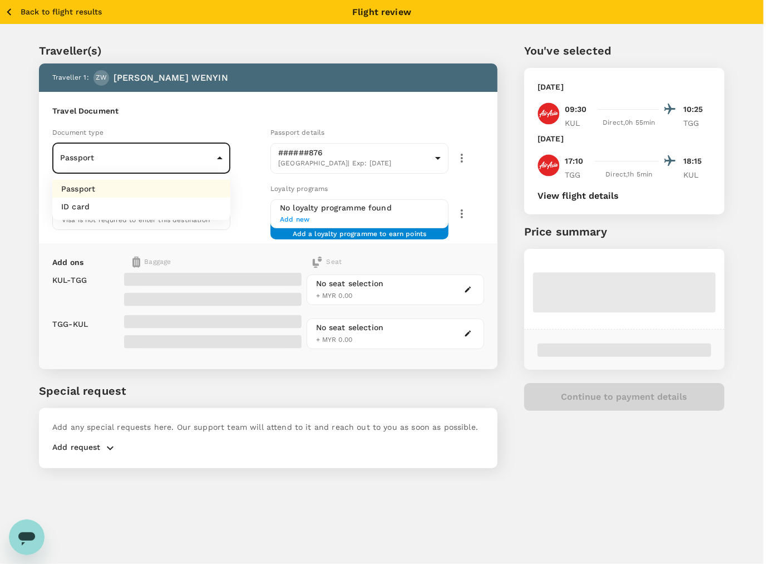
click at [119, 188] on li "Passport" at bounding box center [141, 189] width 178 height 18
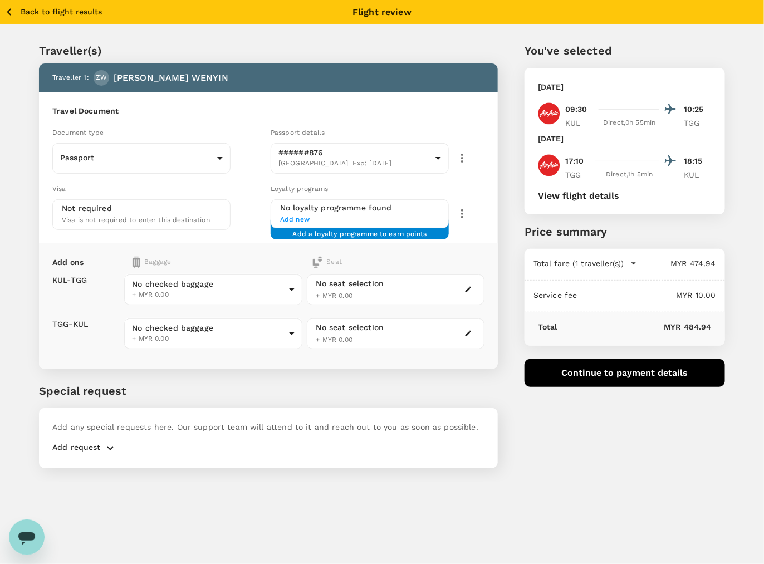
click at [561, 443] on div "You've selected Saturday, 11 Oct 2025 09:30 10:25 KUL Direct , 0h 55min TGG Sat…" at bounding box center [611, 249] width 227 height 466
click at [600, 372] on button "Continue to payment details" at bounding box center [624, 373] width 200 height 28
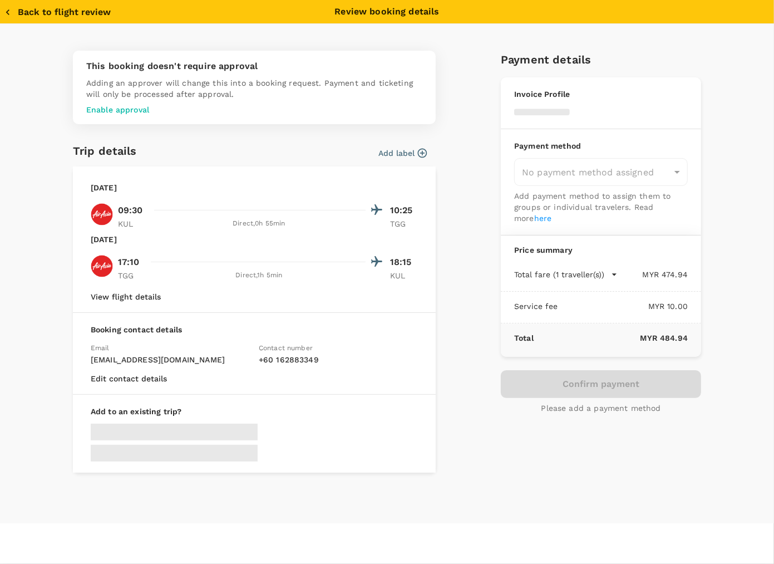
type input "9e510fc4-1fa6-4d7b-ad18-59a5d7afb8c4"
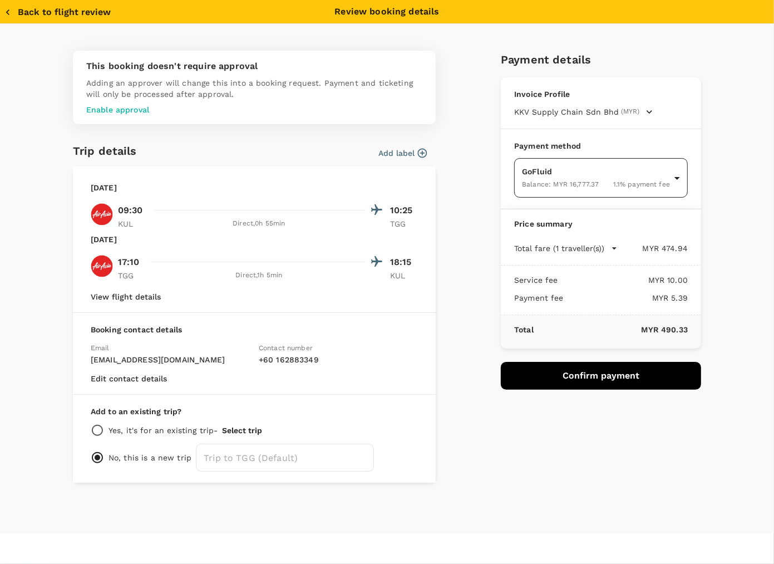
click at [569, 182] on body "Back to flight results Flight review Traveller(s) Traveller 1 : ZW ZHANG WENYIN…" at bounding box center [387, 297] width 774 height 594
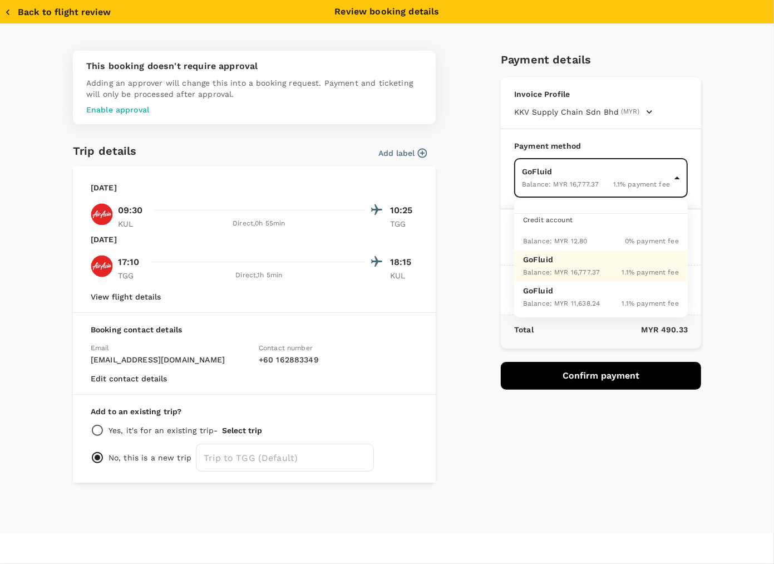
click at [579, 265] on div "Balance : MYR 16,777.37" at bounding box center [561, 271] width 77 height 13
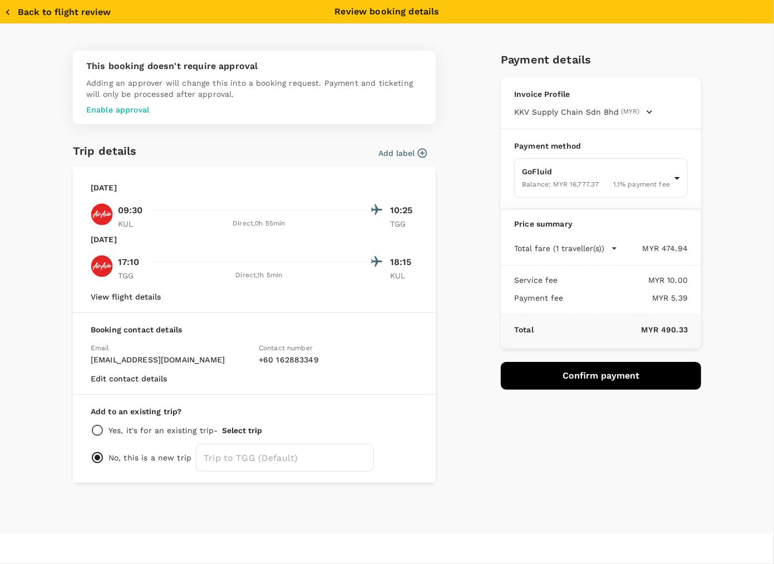
click at [465, 142] on div "This booking doesn't require approval Adding an approver will change this into …" at bounding box center [382, 262] width 637 height 441
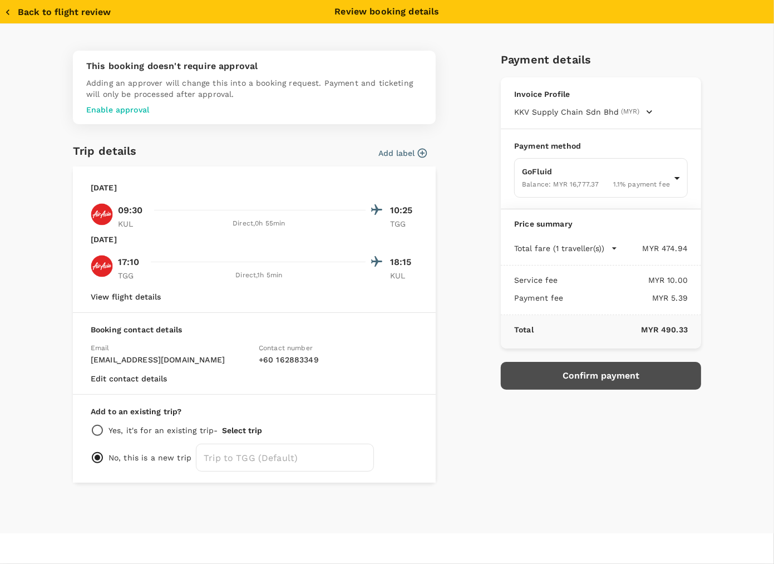
click at [580, 371] on button "Confirm payment" at bounding box center [601, 376] width 200 height 28
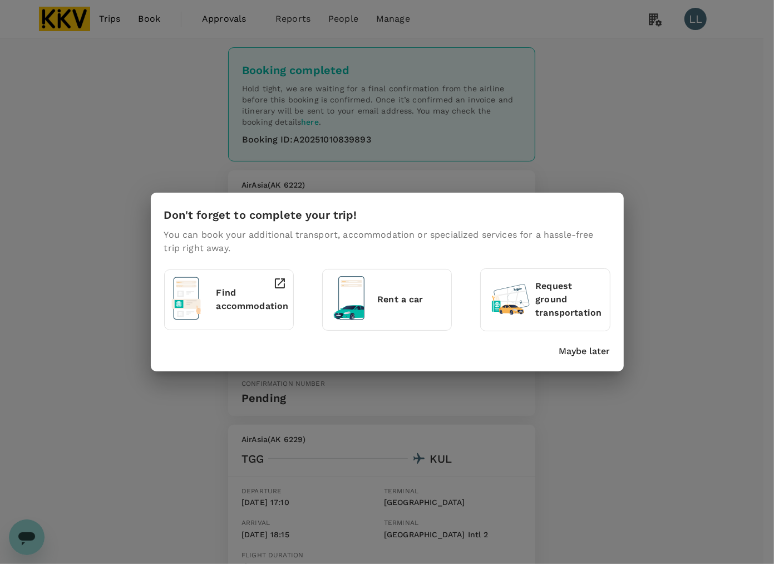
click at [582, 354] on p "Maybe later" at bounding box center [584, 350] width 51 height 13
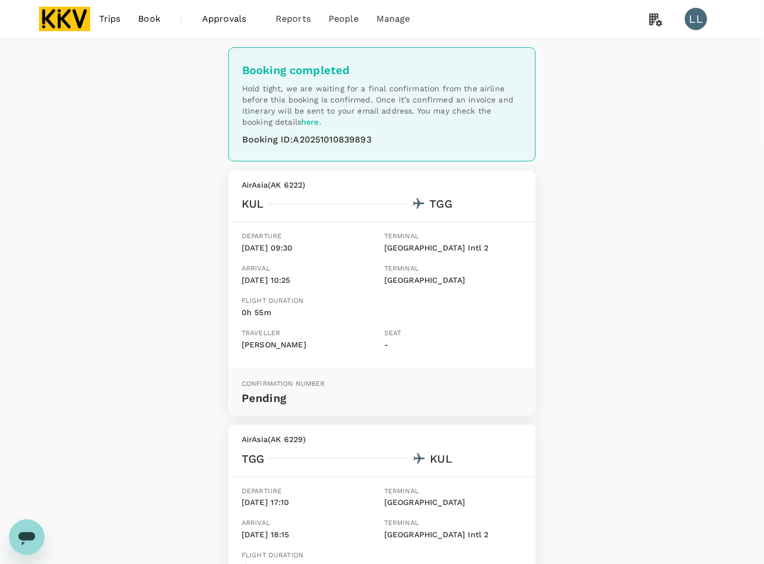
click at [582, 351] on div "Booking completed Hold tight, we are waiting for a final confirmation from the …" at bounding box center [382, 390] width 764 height 705
click at [567, 318] on div "Booking completed Hold tight, we are waiting for a final confirmation from the …" at bounding box center [382, 390] width 764 height 705
click at [591, 398] on div "Booking completed Hold tight, we are waiting for a final confirmation from the …" at bounding box center [382, 390] width 764 height 705
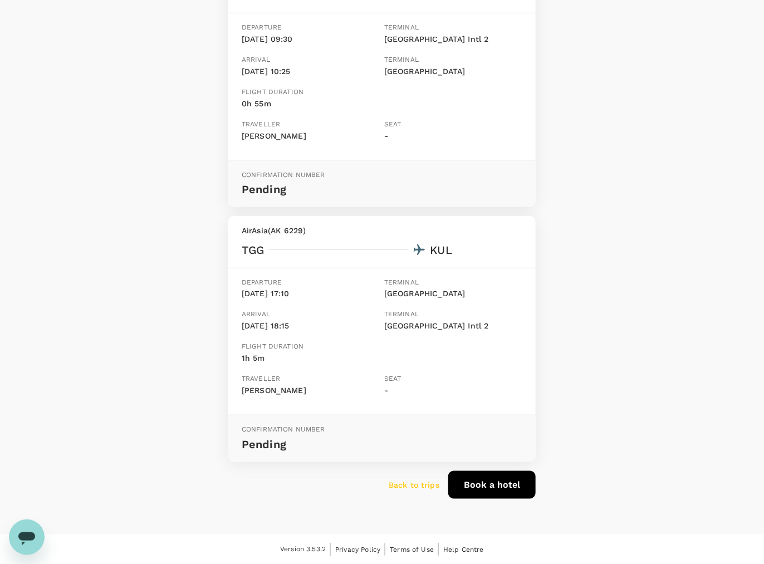
click at [410, 491] on div "Back to trips Book a hotel" at bounding box center [377, 480] width 316 height 37
drag, startPoint x: 413, startPoint y: 485, endPoint x: 408, endPoint y: 472, distance: 13.7
click at [413, 484] on p "Back to trips" at bounding box center [413, 484] width 51 height 11
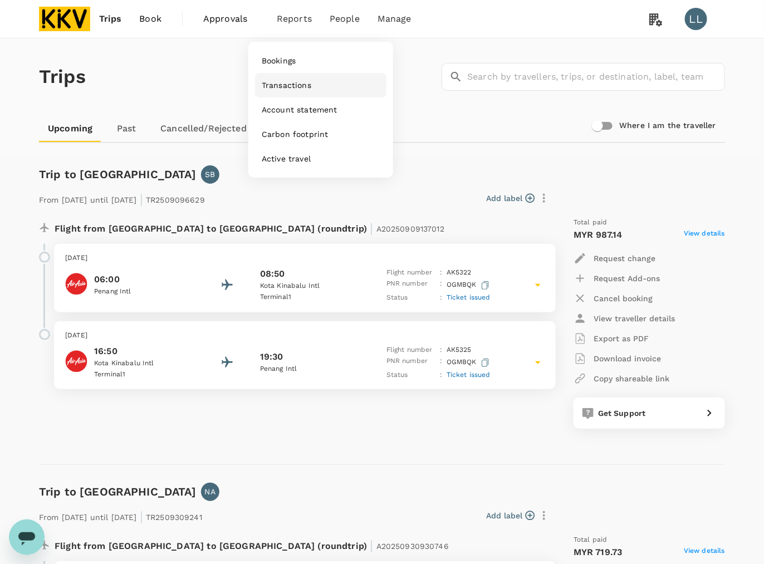
click at [284, 81] on span "Transactions" at bounding box center [287, 85] width 50 height 11
